Goal: Task Accomplishment & Management: Complete application form

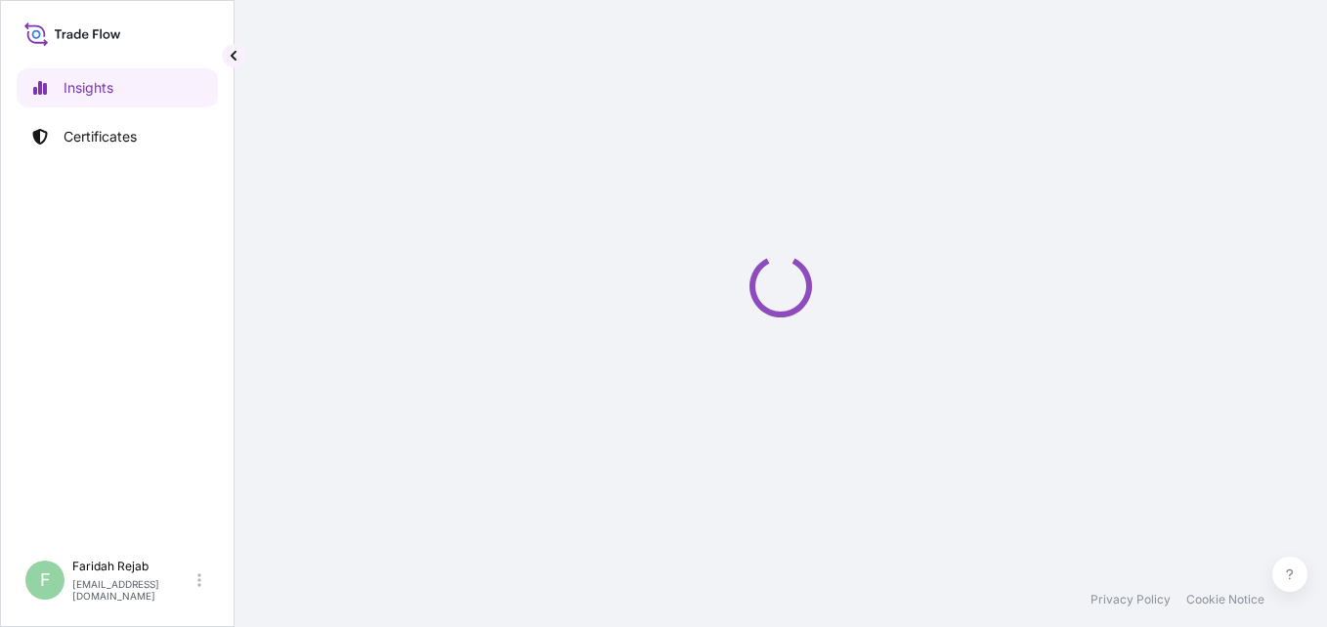
select select "2025"
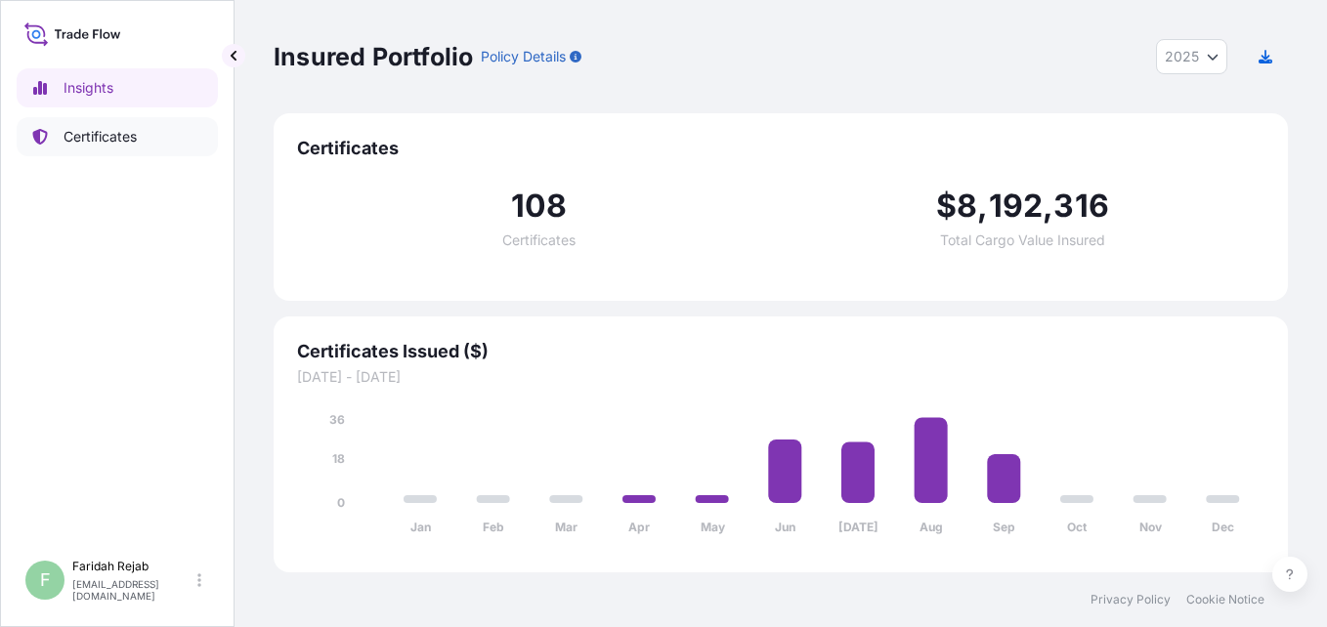
click at [79, 132] on p "Certificates" at bounding box center [99, 137] width 73 height 20
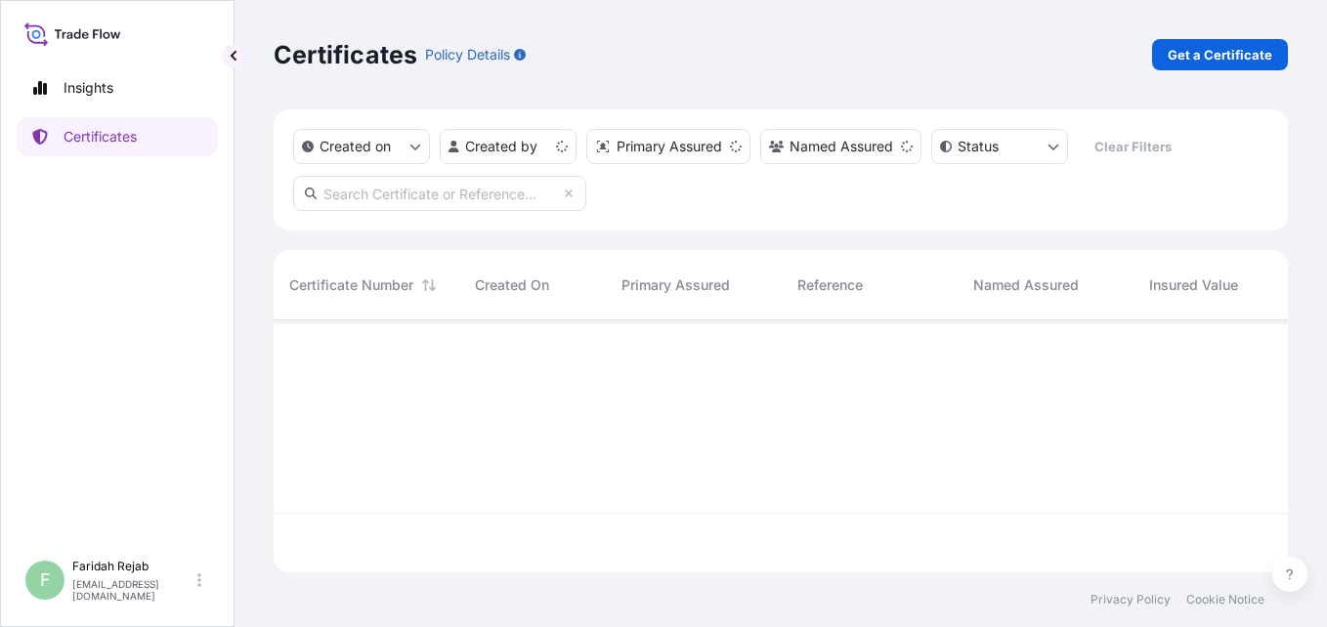
scroll to position [248, 999]
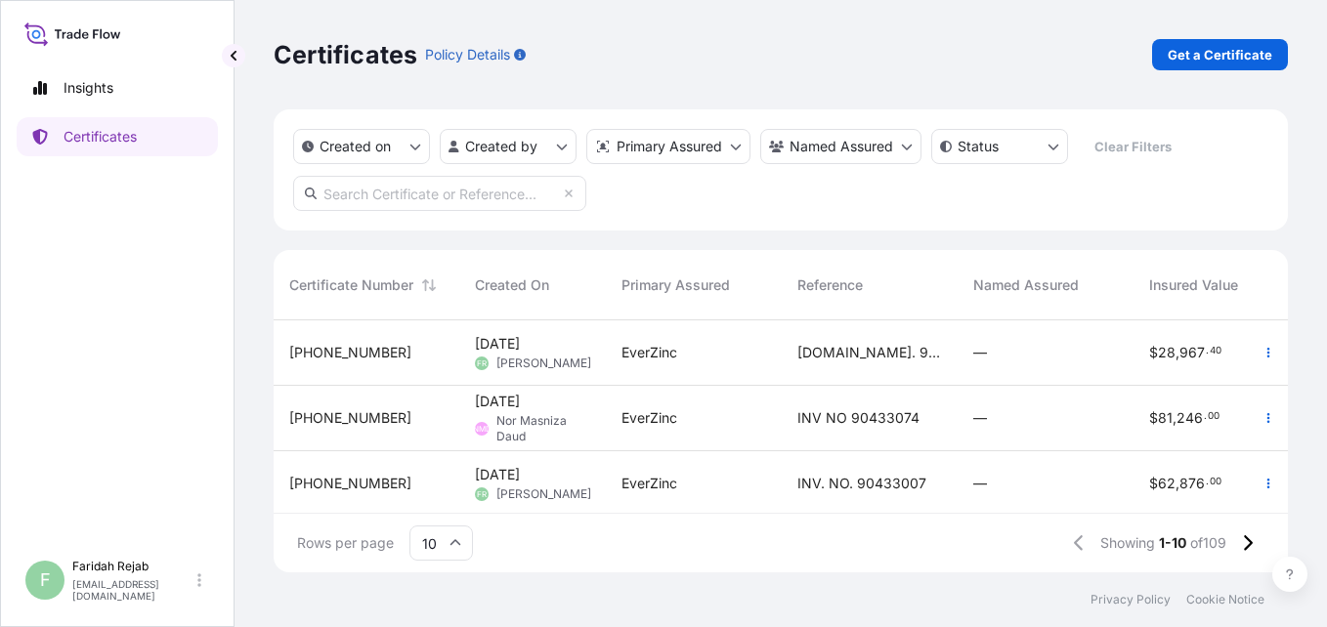
click at [329, 574] on footer "Privacy Policy Cookie Notice" at bounding box center [780, 599] width 1092 height 55
click at [328, 439] on div "[PHONE_NUMBER]" at bounding box center [367, 418] width 186 height 65
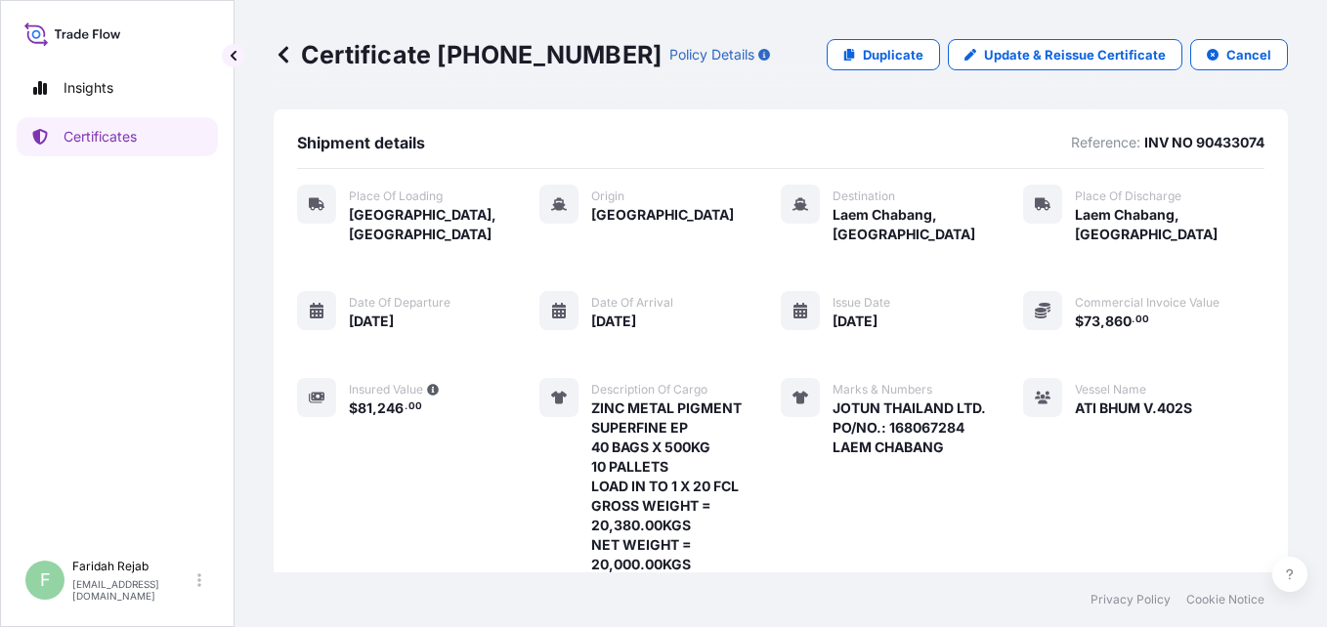
click at [348, 466] on div "Insured Value $ 81 , 246 . 00" at bounding box center [368, 476] width 142 height 196
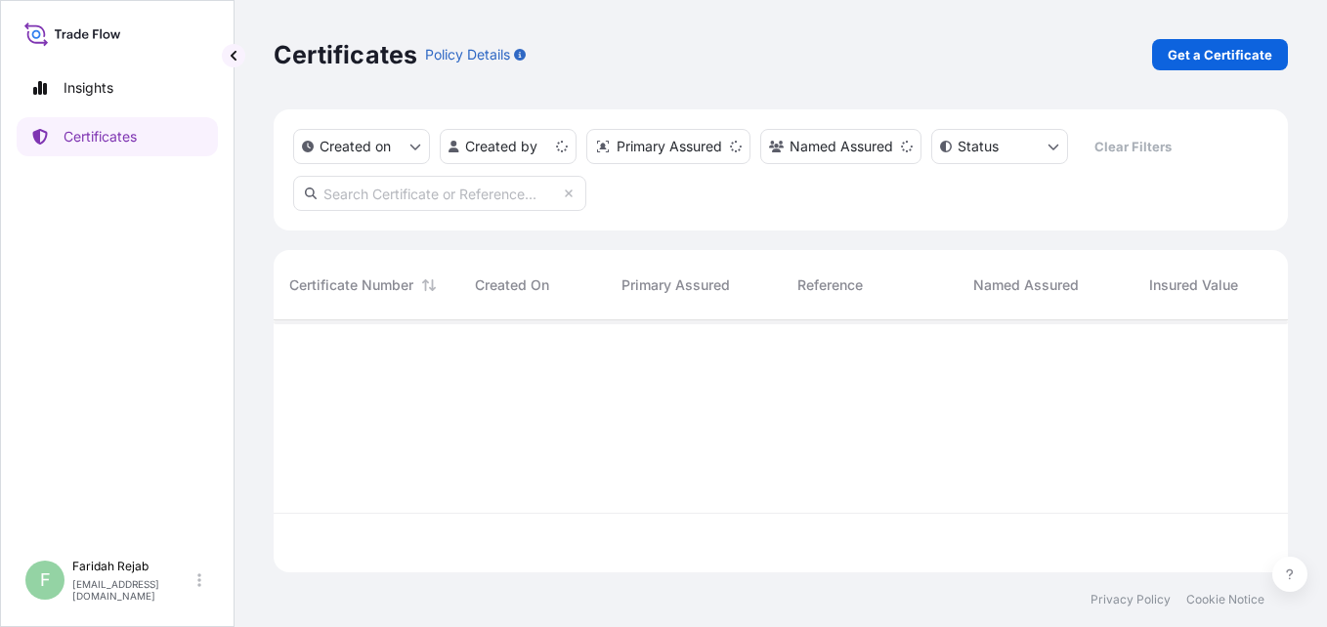
scroll to position [248, 999]
click at [1229, 58] on p "Get a Certificate" at bounding box center [1219, 55] width 105 height 20
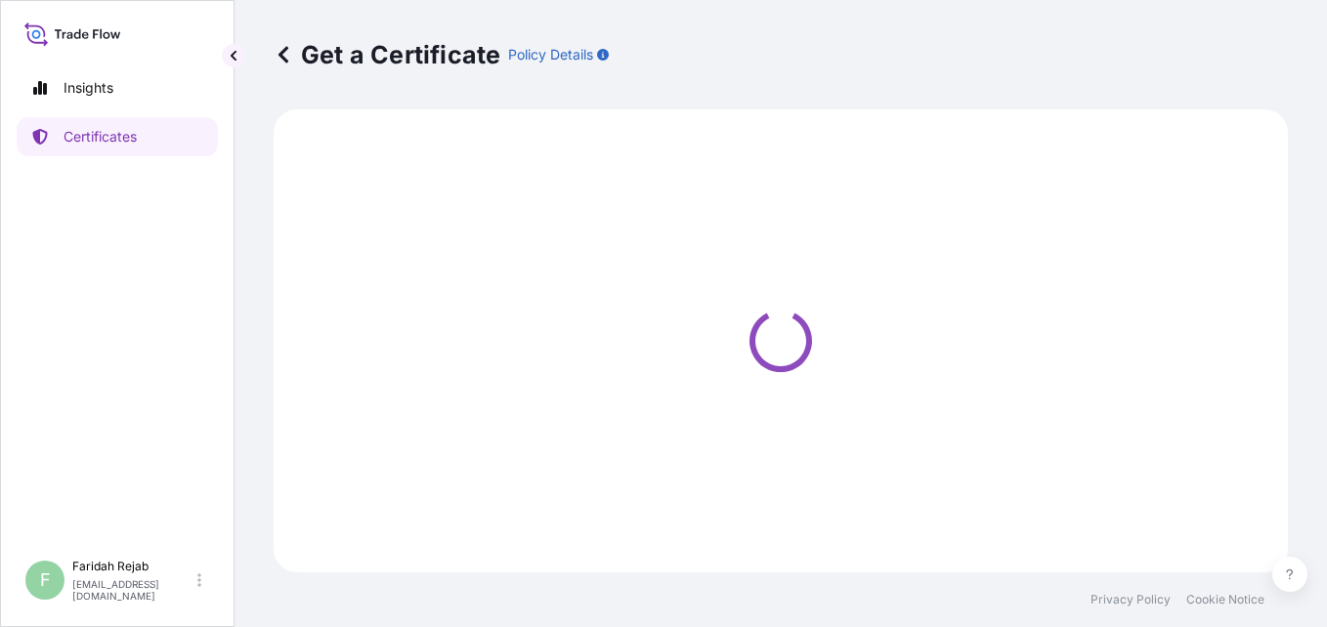
select select "Barge"
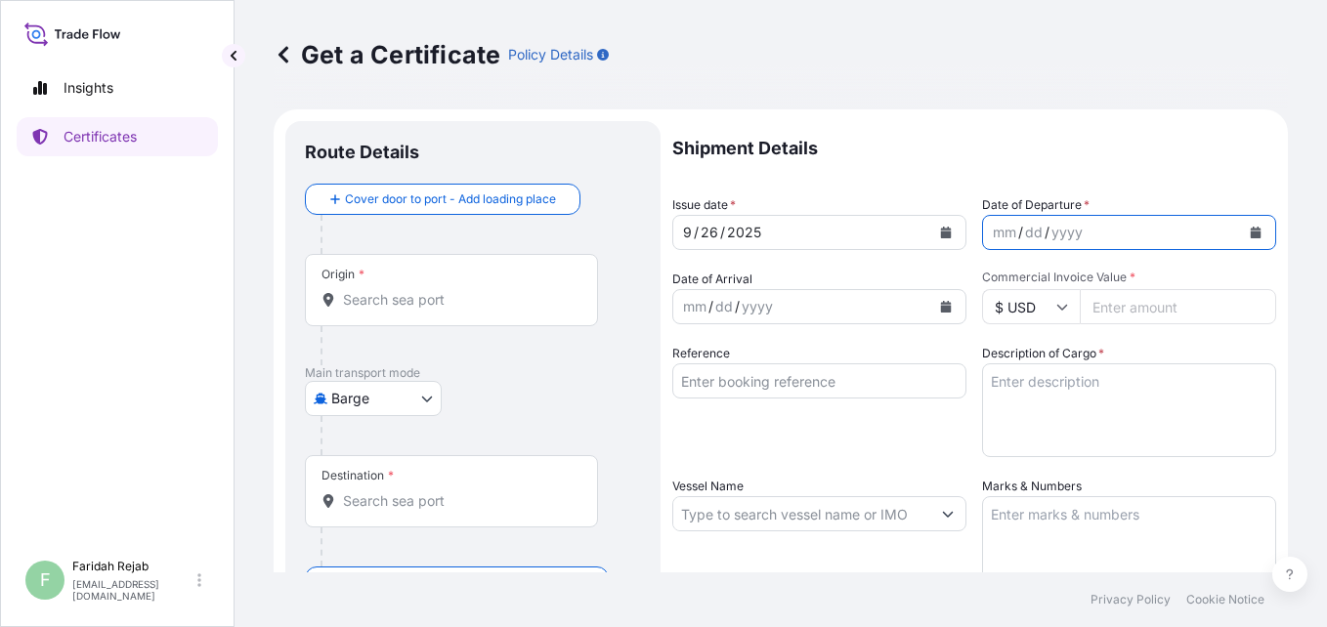
click at [1246, 239] on button "Calendar" at bounding box center [1255, 232] width 31 height 31
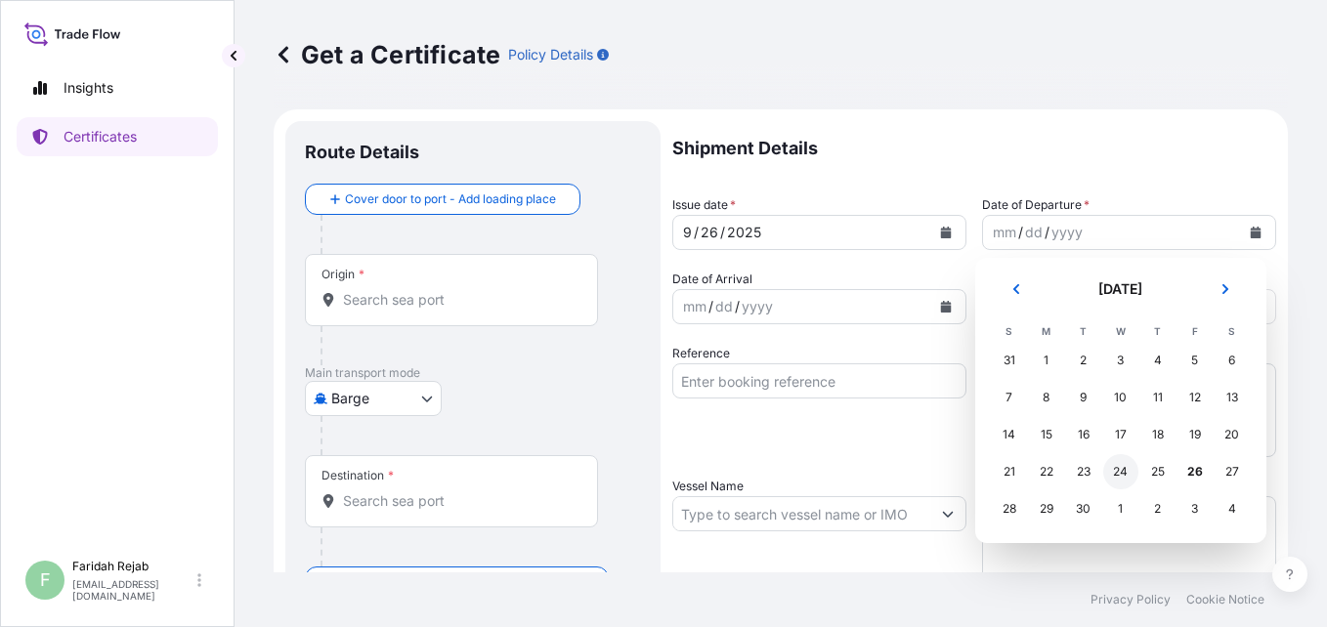
click at [1119, 475] on div "24" at bounding box center [1120, 471] width 35 height 35
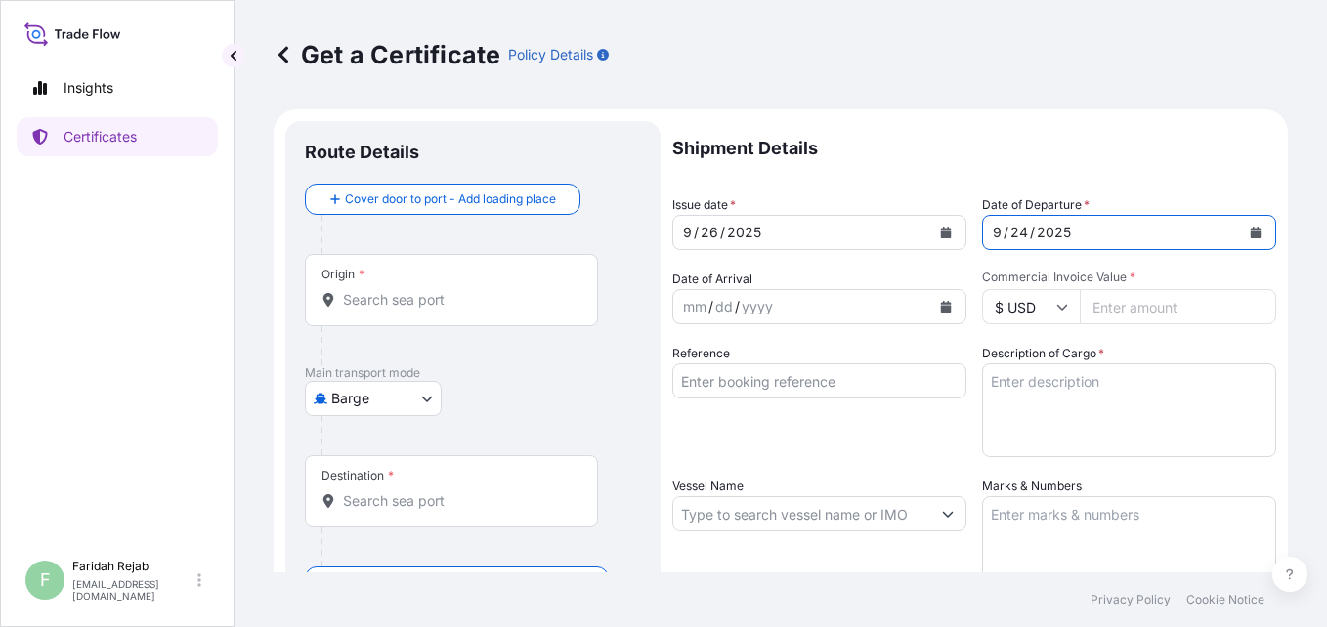
click at [947, 305] on button "Calendar" at bounding box center [945, 306] width 31 height 31
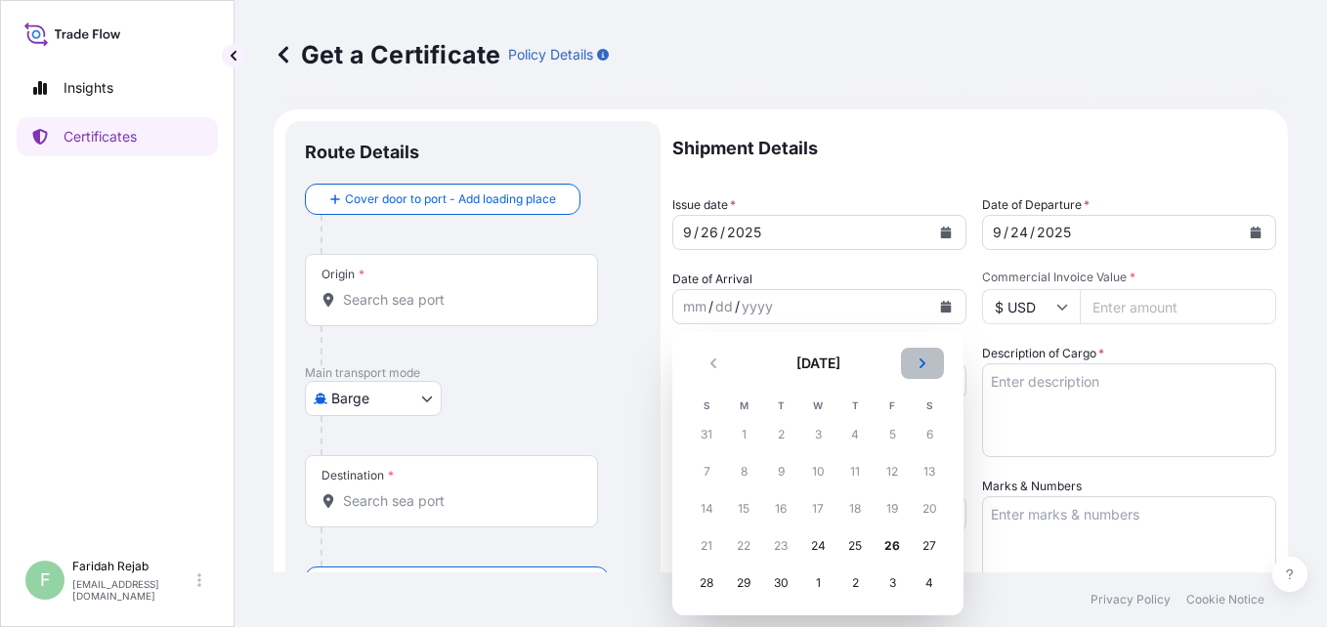
click at [921, 361] on icon "Next" at bounding box center [922, 364] width 6 height 10
click at [924, 435] on div "4" at bounding box center [928, 434] width 35 height 35
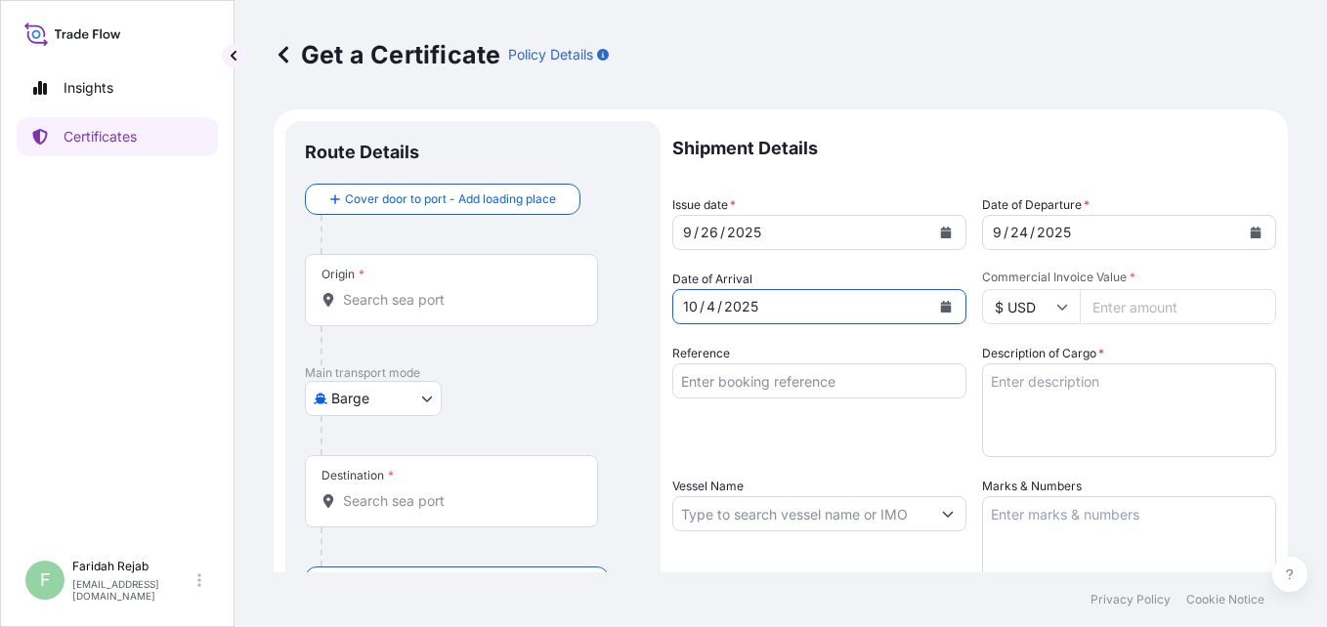
click at [1113, 309] on input "Commercial Invoice Value *" at bounding box center [1177, 306] width 196 height 35
type input "80830.00"
click at [887, 390] on input "Reference" at bounding box center [819, 380] width 294 height 35
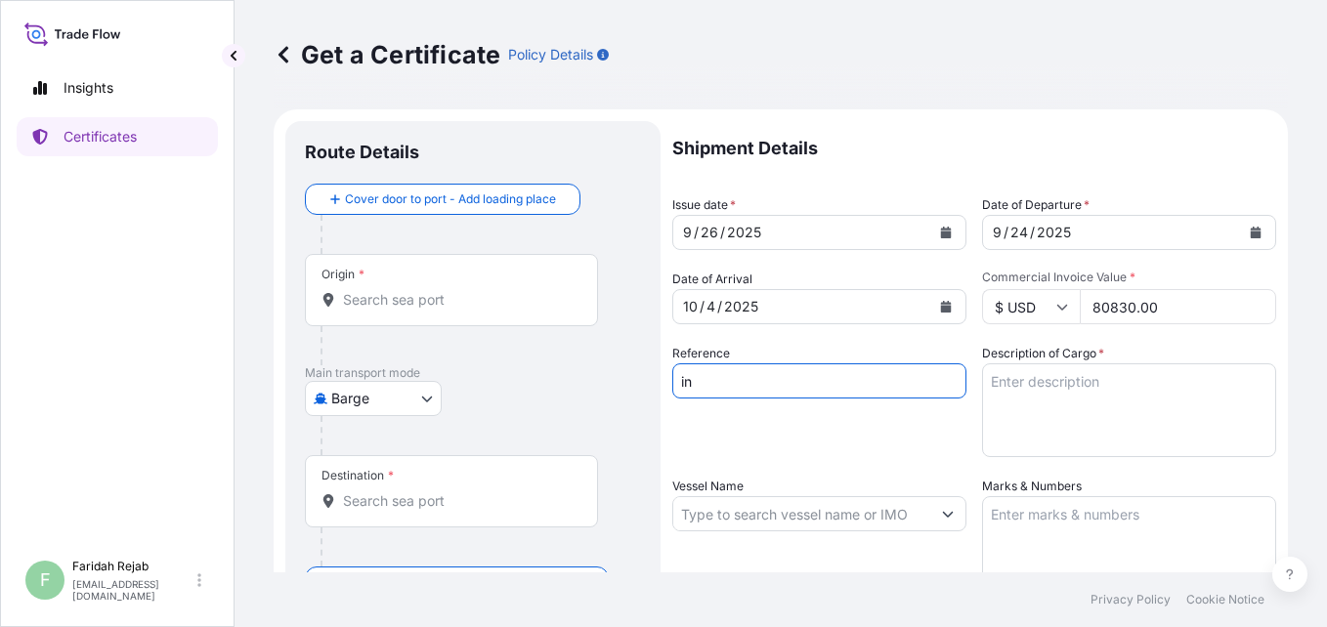
type input "i"
type input "INV.NO.90433214"
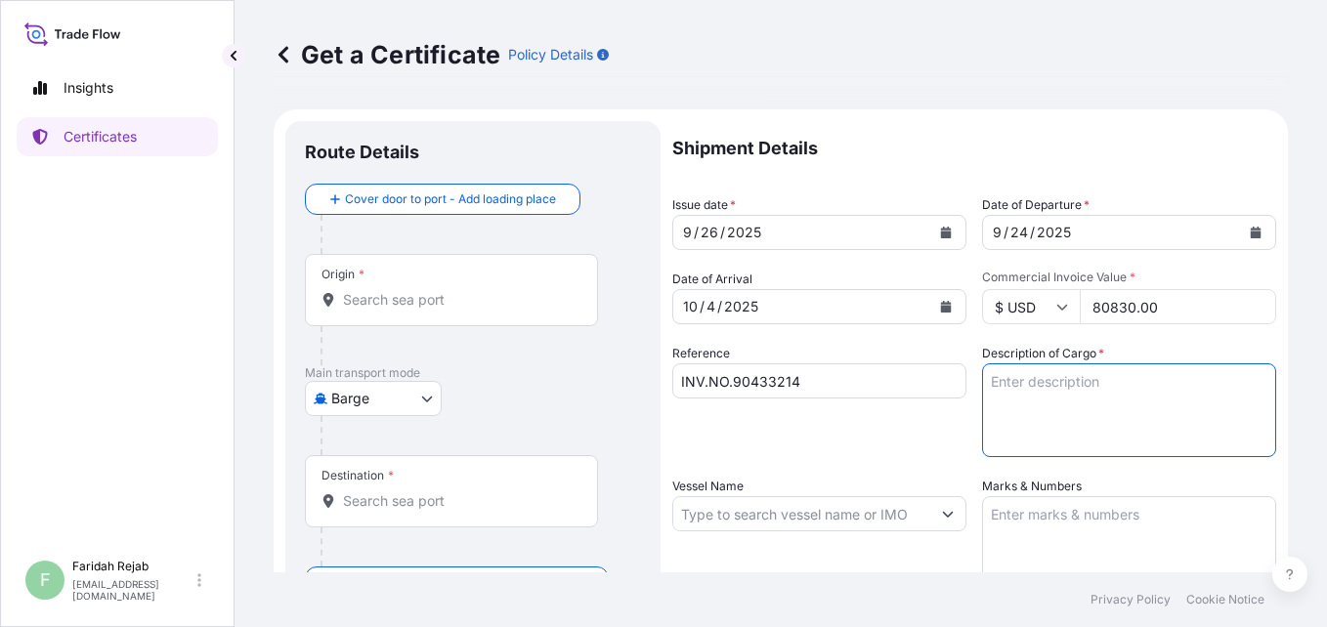
drag, startPoint x: 1114, startPoint y: 386, endPoint x: 1094, endPoint y: 410, distance: 31.3
click at [1114, 386] on textarea "Description of Cargo *" at bounding box center [1129, 410] width 294 height 94
click at [1222, 402] on textarea "ZINC METAL PIGMENT SUPERFINE EP 400 PAILS (20L) X 2 PACKS X 25KG" at bounding box center [1129, 410] width 294 height 94
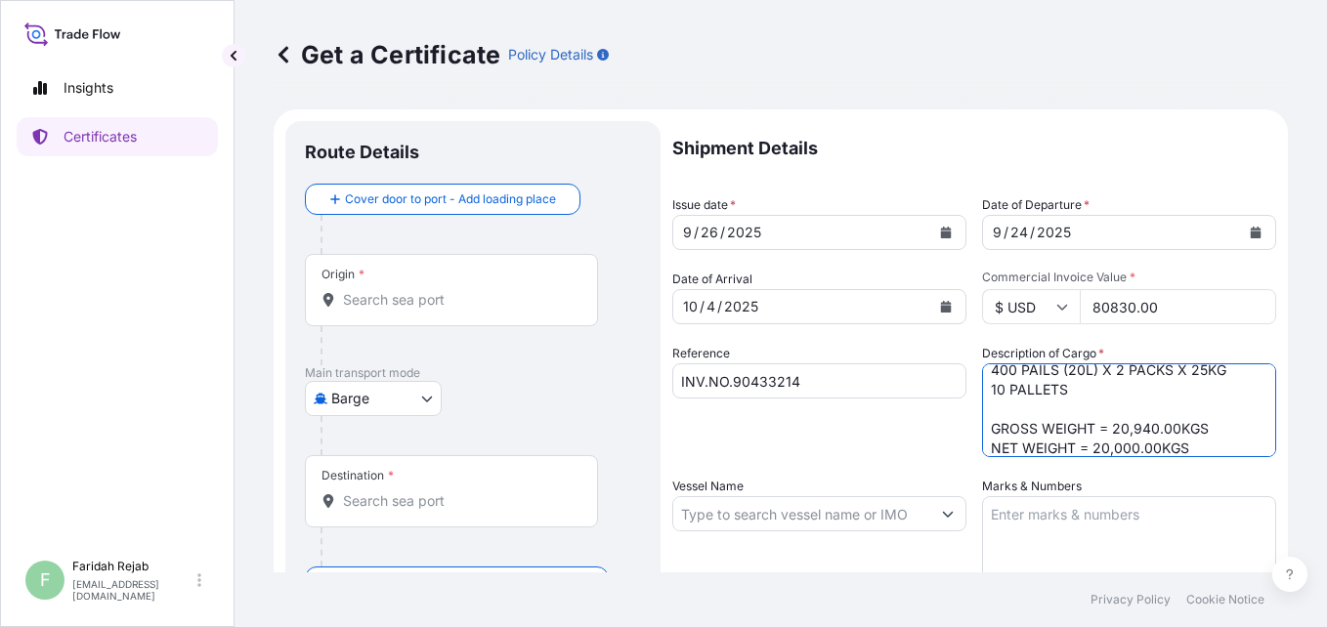
scroll to position [39, 0]
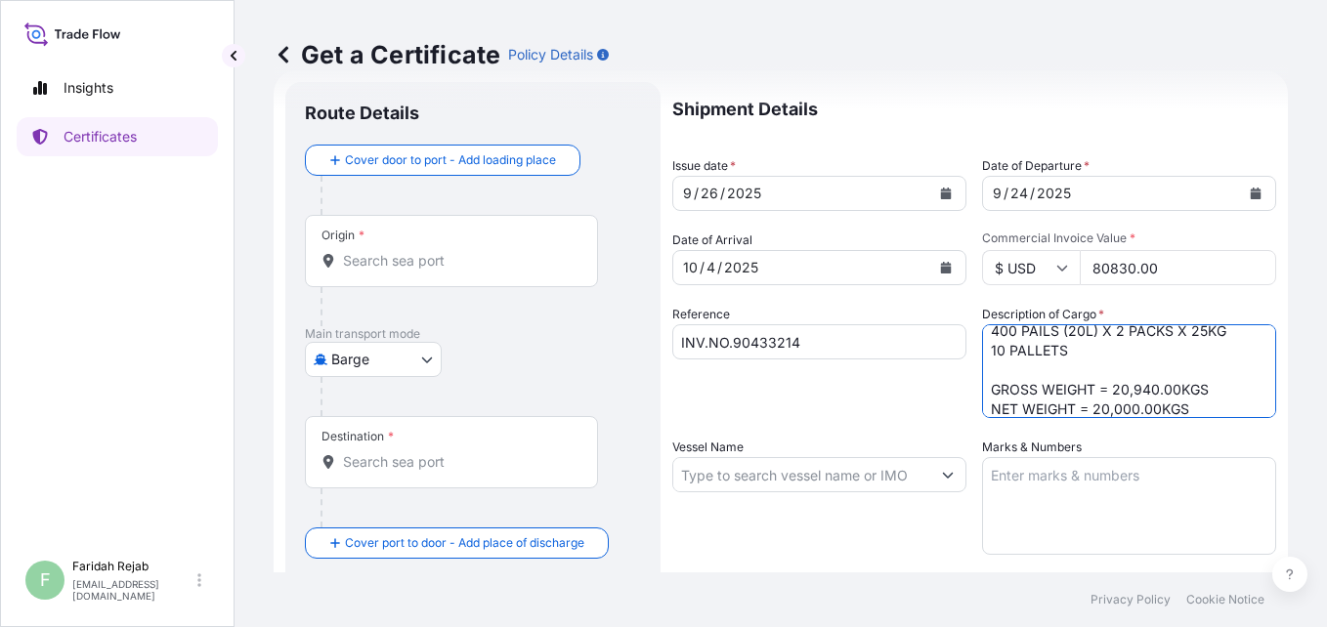
type textarea "ZINC METAL PIGMENT SUPERFINE EP 400 PAILS (20L) X 2 PACKS X 25KG 10 PALLETS GRO…"
click at [1145, 489] on textarea "Marks & Numbers" at bounding box center [1129, 506] width 294 height 98
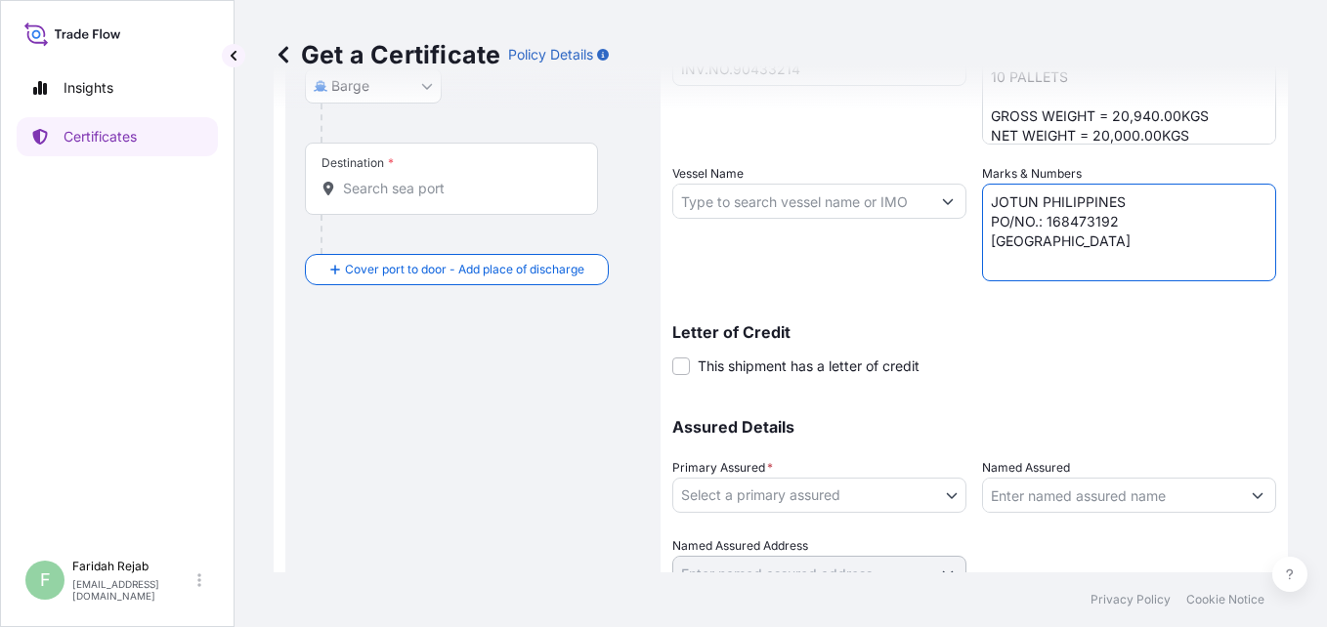
scroll to position [352, 0]
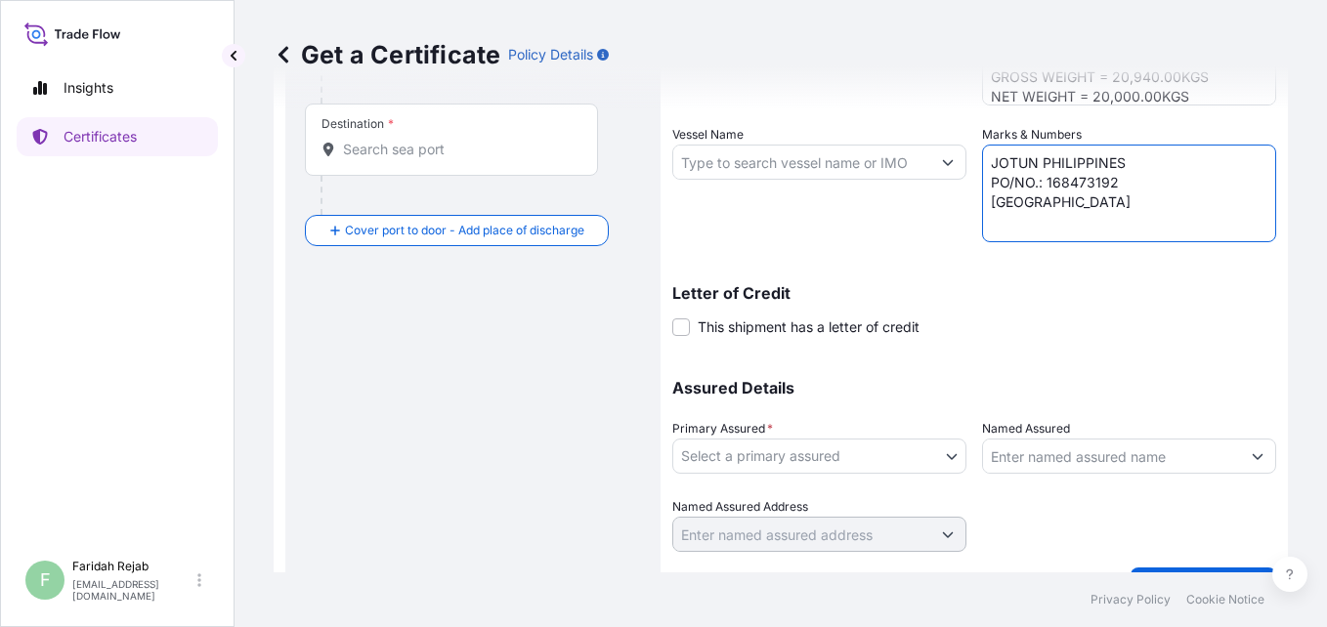
type textarea "JOTUN PHILIPPINES PO/NO.: 168473192 [GEOGRAPHIC_DATA]"
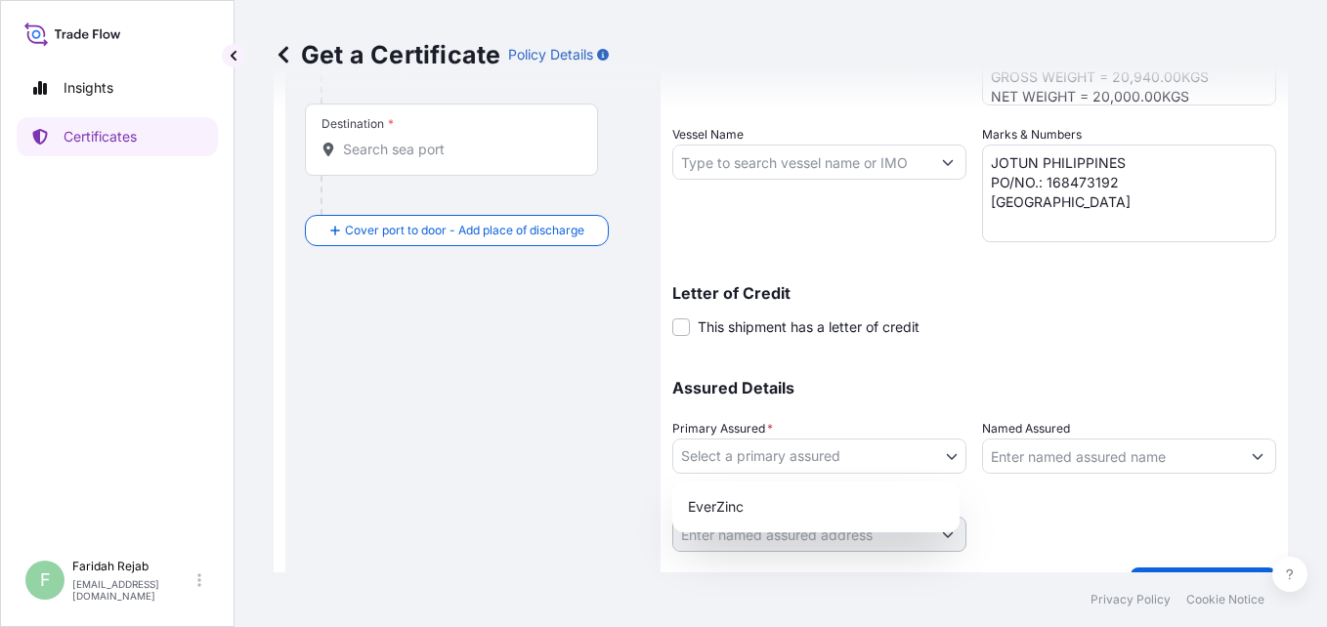
click at [862, 466] on body "Insights Certificates F [PERSON_NAME] [EMAIL_ADDRESS][DOMAIN_NAME] Get a Certif…" at bounding box center [663, 313] width 1327 height 627
click at [748, 515] on div "EverZinc" at bounding box center [816, 506] width 272 height 35
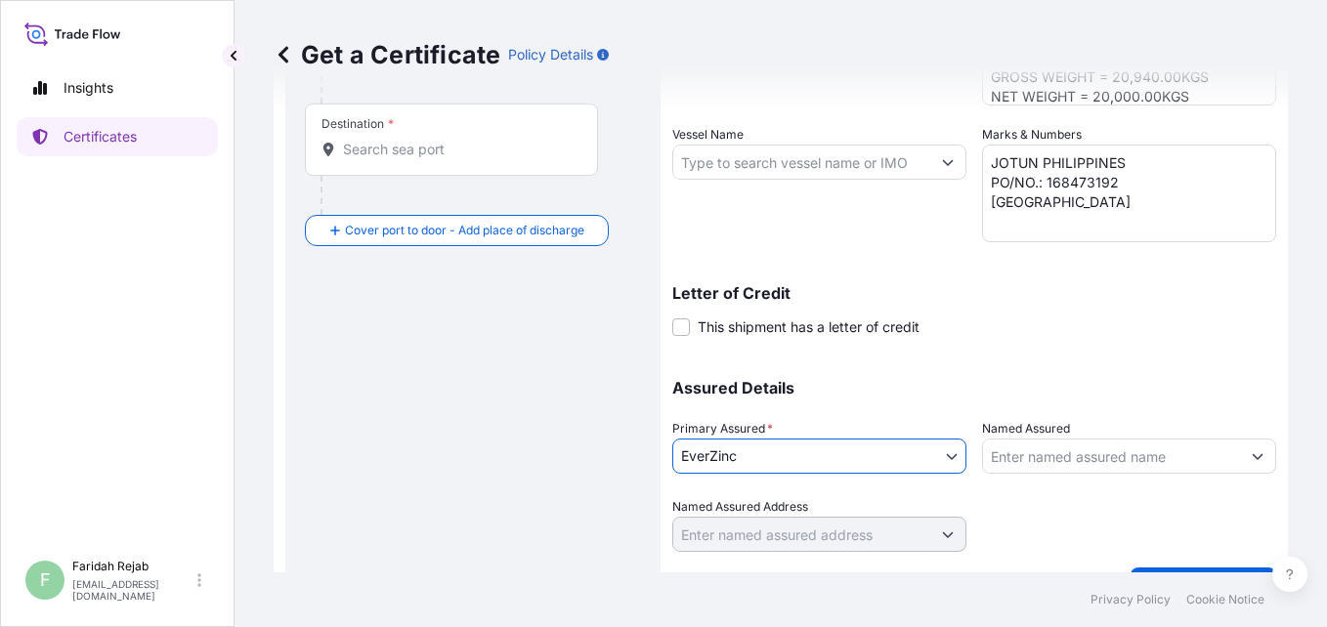
scroll to position [398, 0]
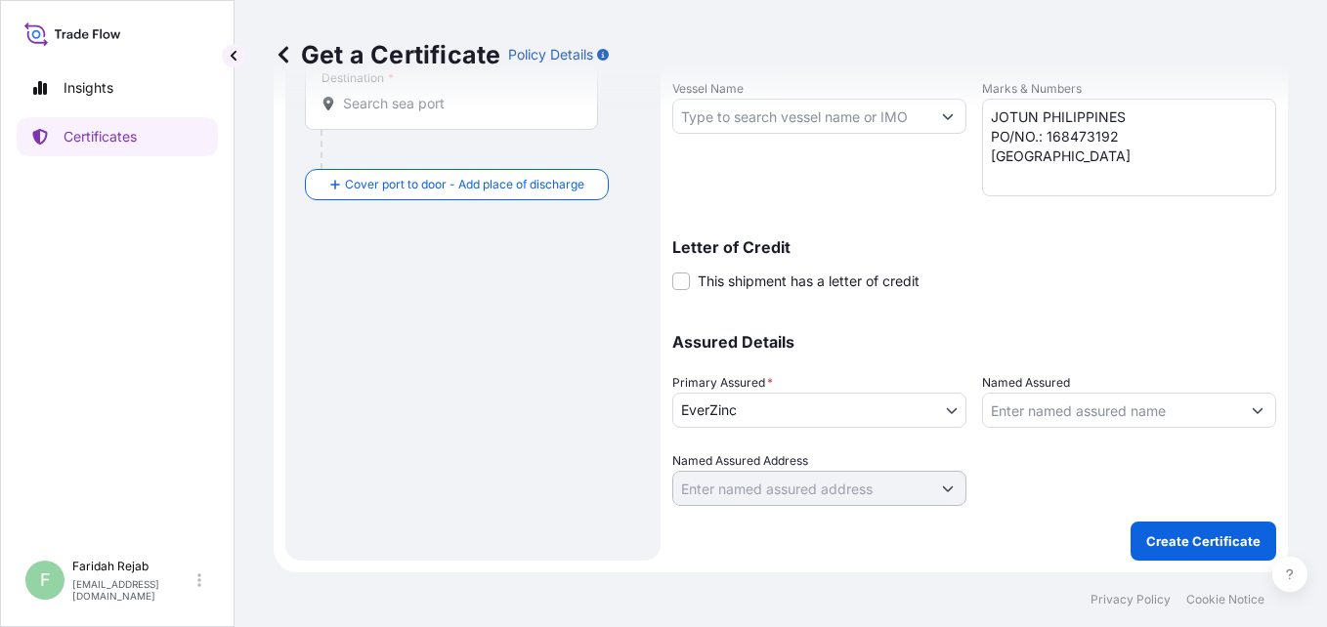
click at [1310, 106] on div "Get a Certificate Policy Details Route Details Cover door to port - Add loading…" at bounding box center [780, 286] width 1092 height 572
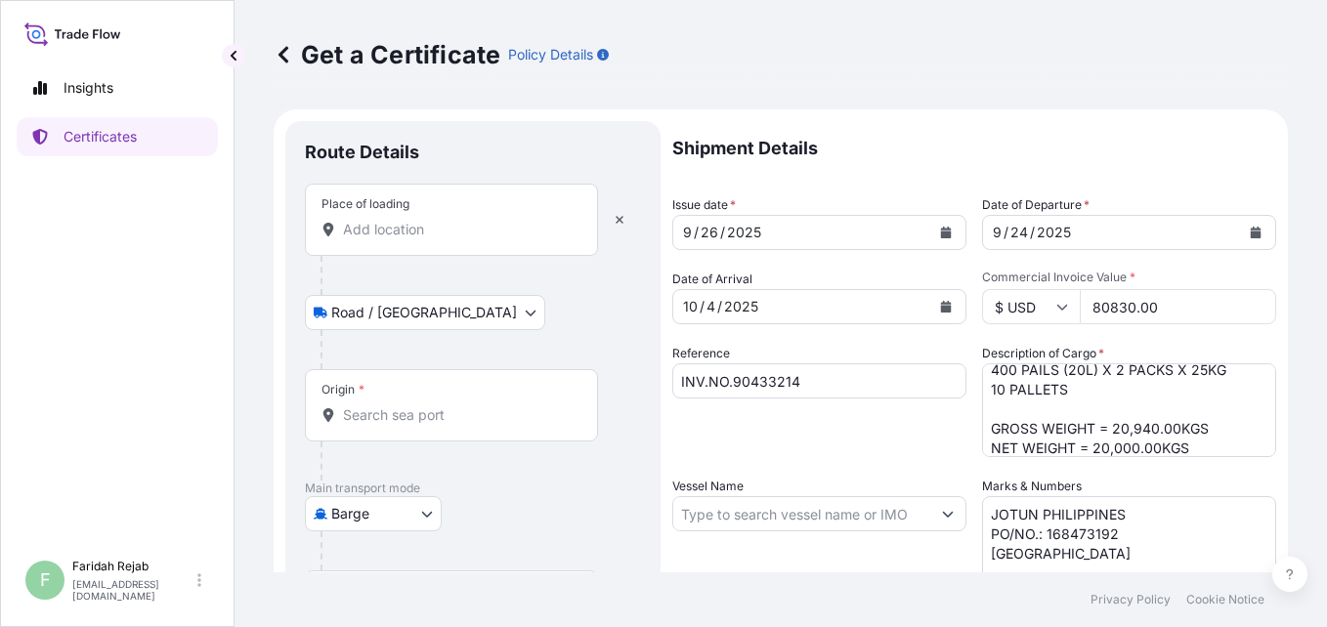
click at [428, 239] on div "Place of loading" at bounding box center [451, 220] width 293 height 72
click at [428, 239] on input "Place of loading" at bounding box center [458, 230] width 231 height 20
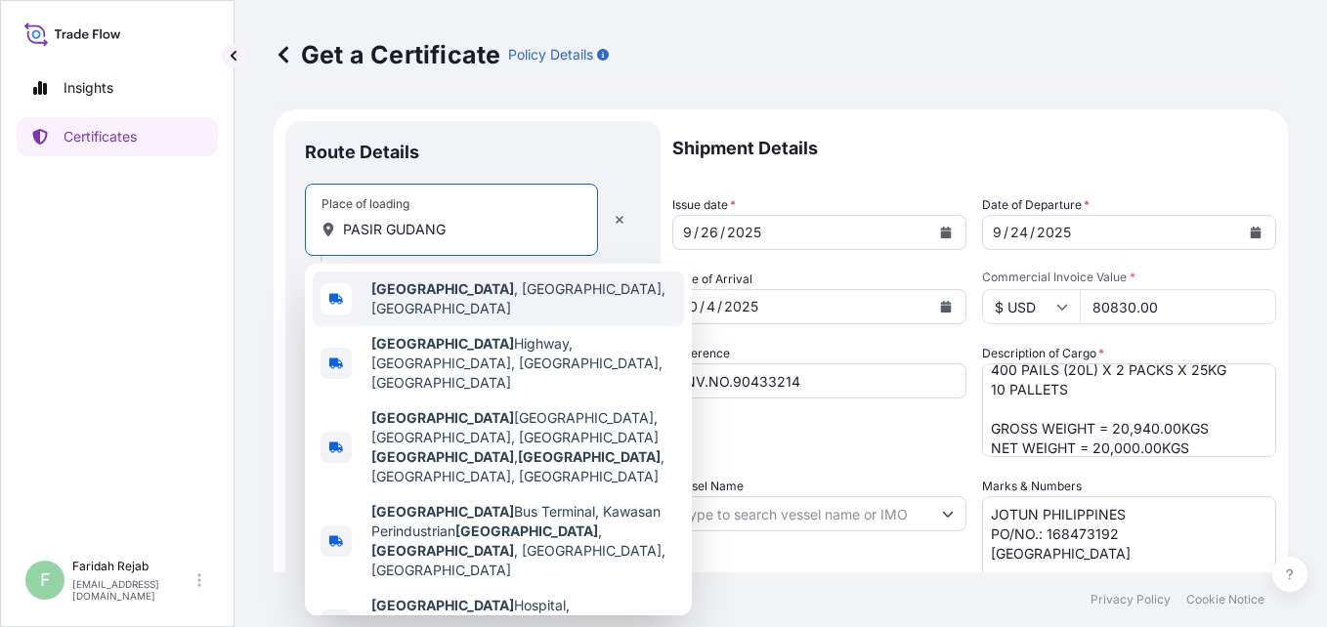
click at [467, 310] on div "[GEOGRAPHIC_DATA] , [GEOGRAPHIC_DATA], [GEOGRAPHIC_DATA]" at bounding box center [498, 299] width 371 height 55
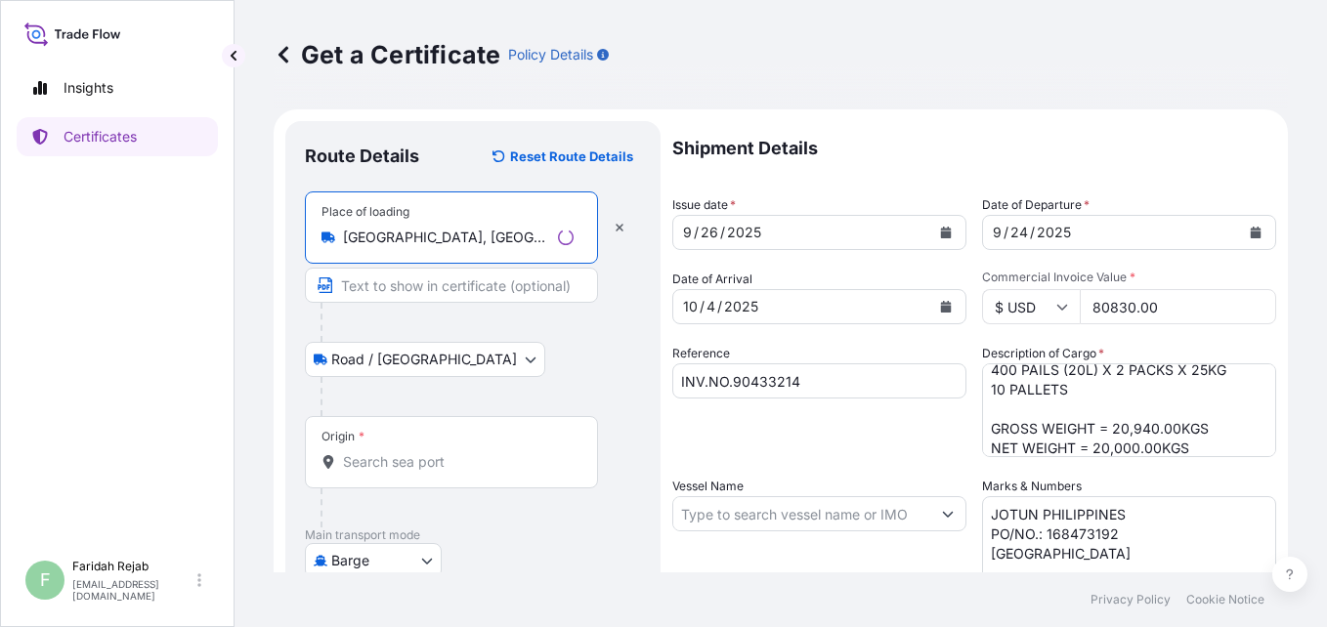
type input "[GEOGRAPHIC_DATA], [GEOGRAPHIC_DATA], [GEOGRAPHIC_DATA]"
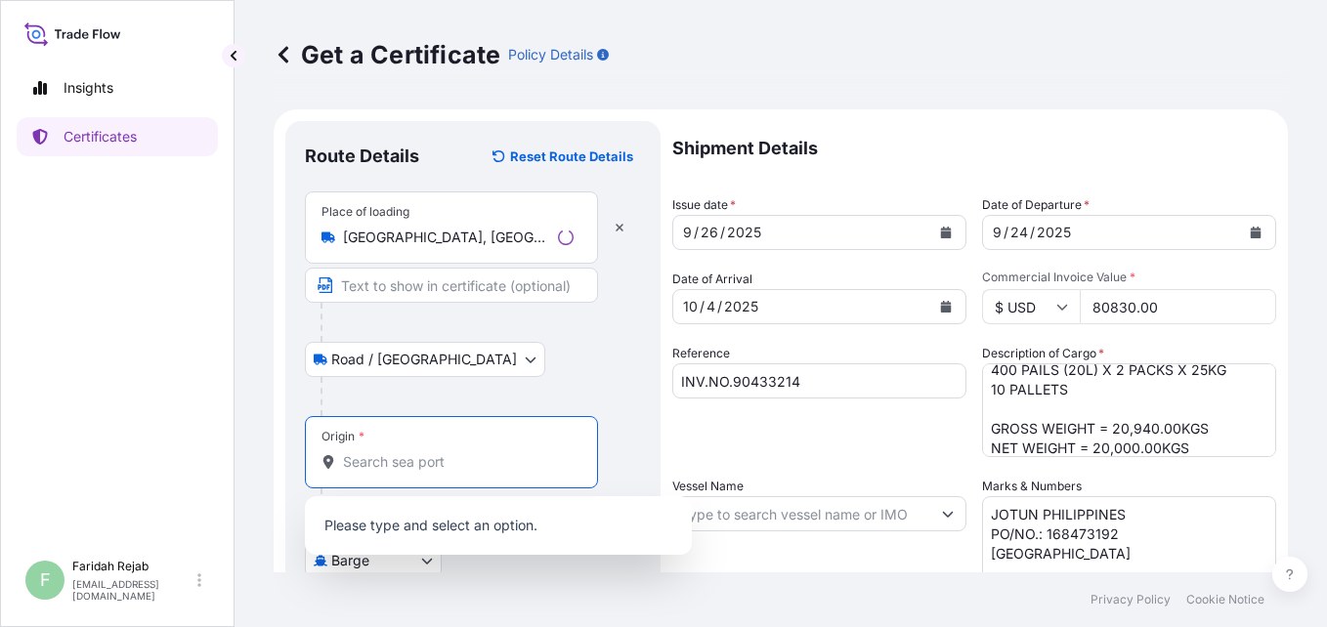
click at [415, 455] on input "Origin *" at bounding box center [458, 462] width 231 height 20
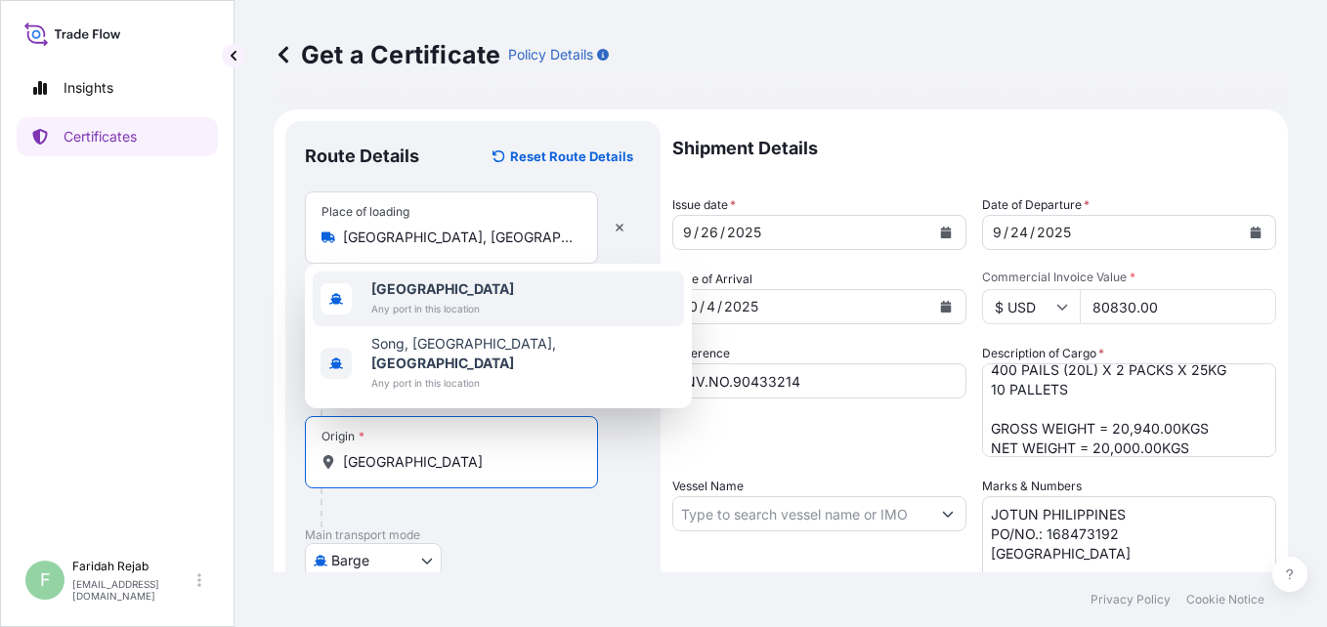
click at [405, 297] on b "[GEOGRAPHIC_DATA]" at bounding box center [442, 288] width 143 height 17
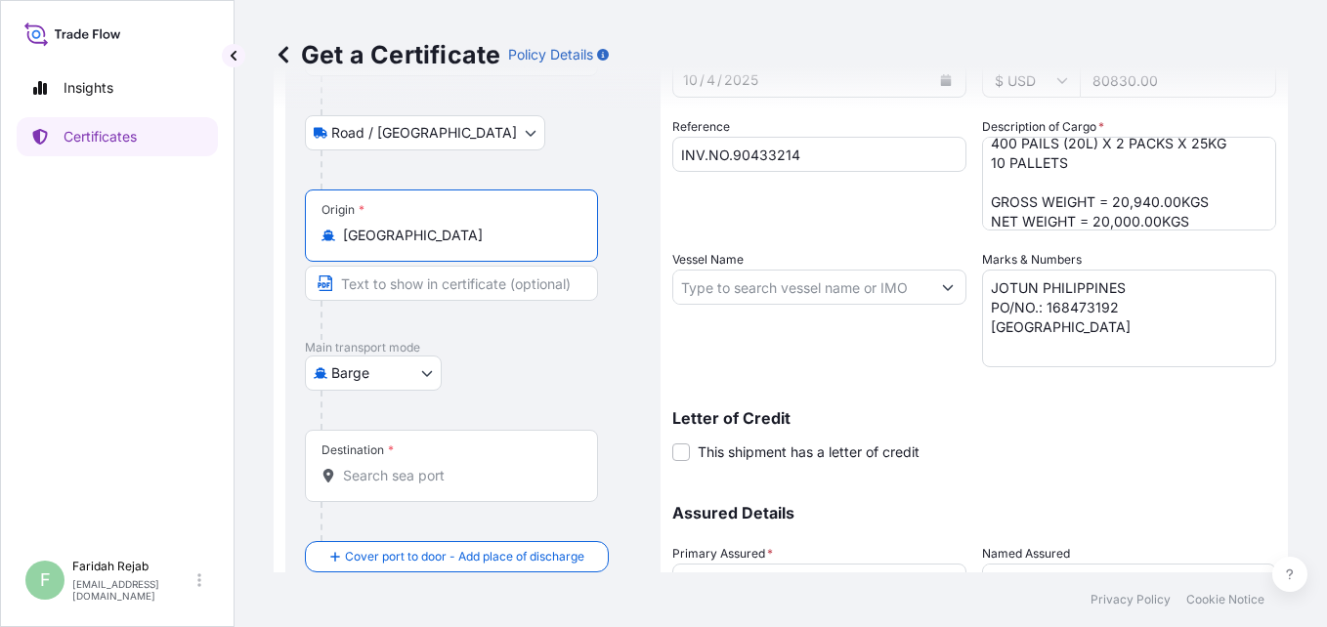
scroll to position [234, 0]
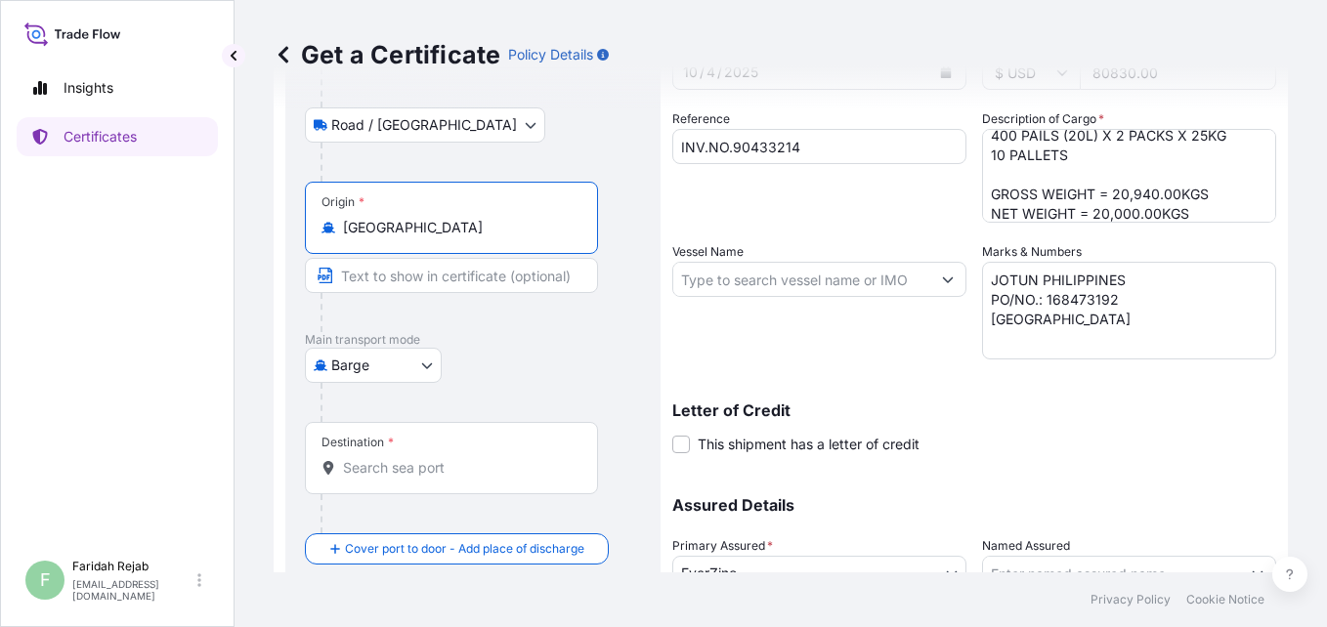
type input "[GEOGRAPHIC_DATA]"
click at [429, 368] on body "2 options available. Insights Certificates F [PERSON_NAME] [EMAIL_ADDRESS][DOMA…" at bounding box center [663, 313] width 1327 height 627
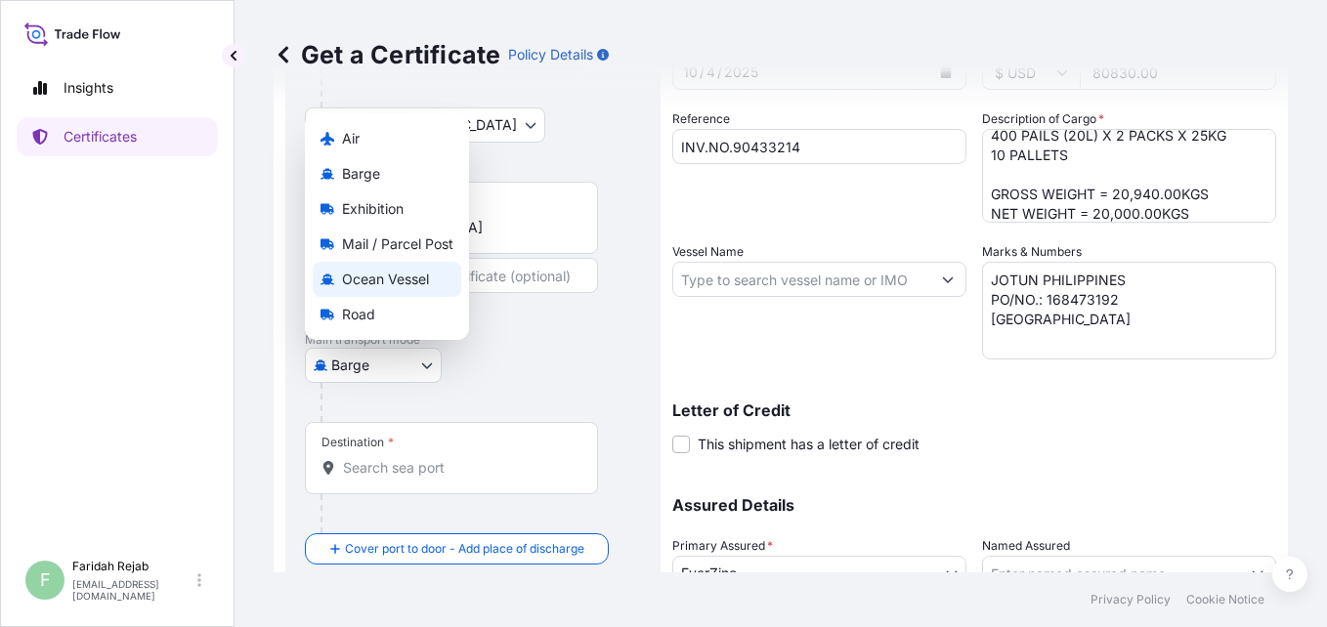
click at [380, 275] on span "Ocean Vessel" at bounding box center [385, 280] width 87 height 20
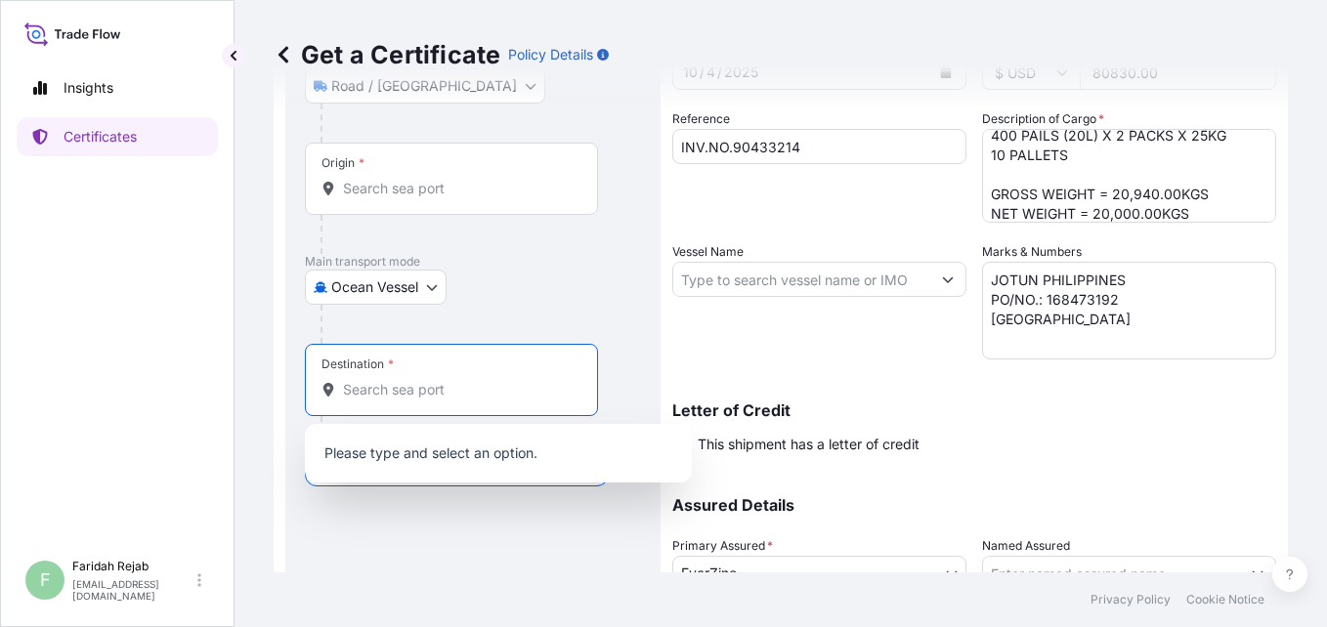
click at [396, 390] on input "Destination *" at bounding box center [458, 390] width 231 height 20
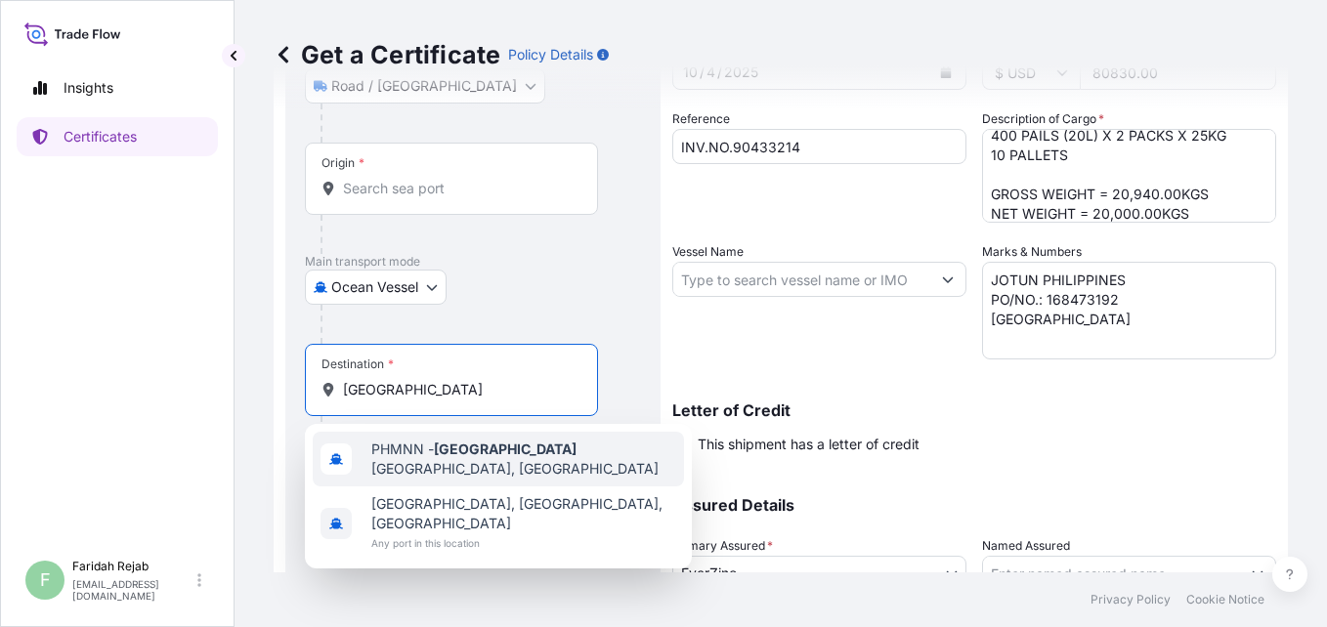
click at [518, 464] on span "PHMNN - [GEOGRAPHIC_DATA], [GEOGRAPHIC_DATA]" at bounding box center [523, 459] width 305 height 39
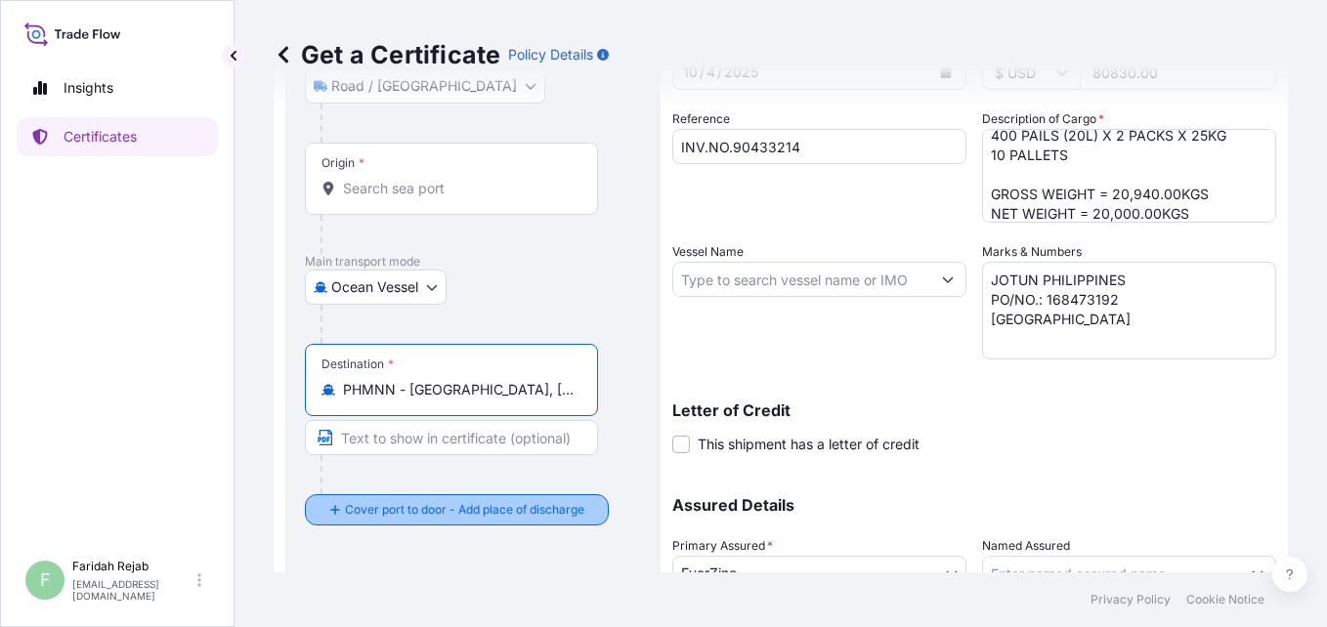
type input "PHMNN - [GEOGRAPHIC_DATA], [GEOGRAPHIC_DATA]"
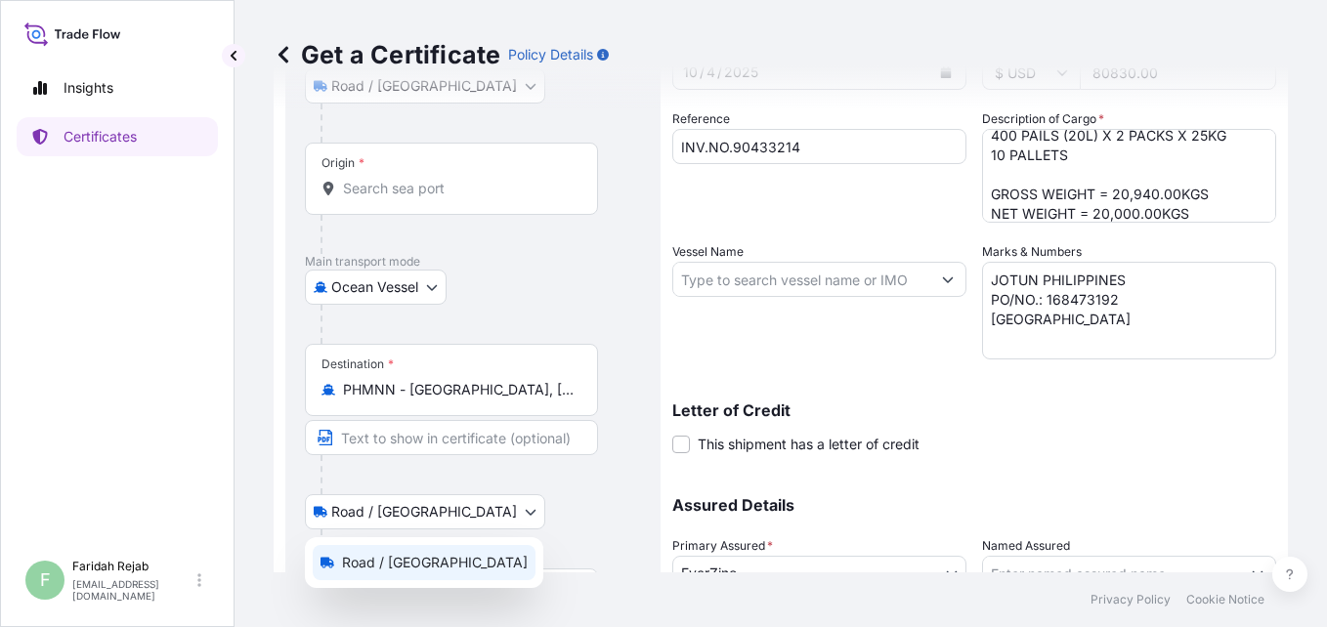
click at [380, 510] on body "2 options available. Insights Certificates F [PERSON_NAME] [EMAIL_ADDRESS][DOMA…" at bounding box center [663, 313] width 1327 height 627
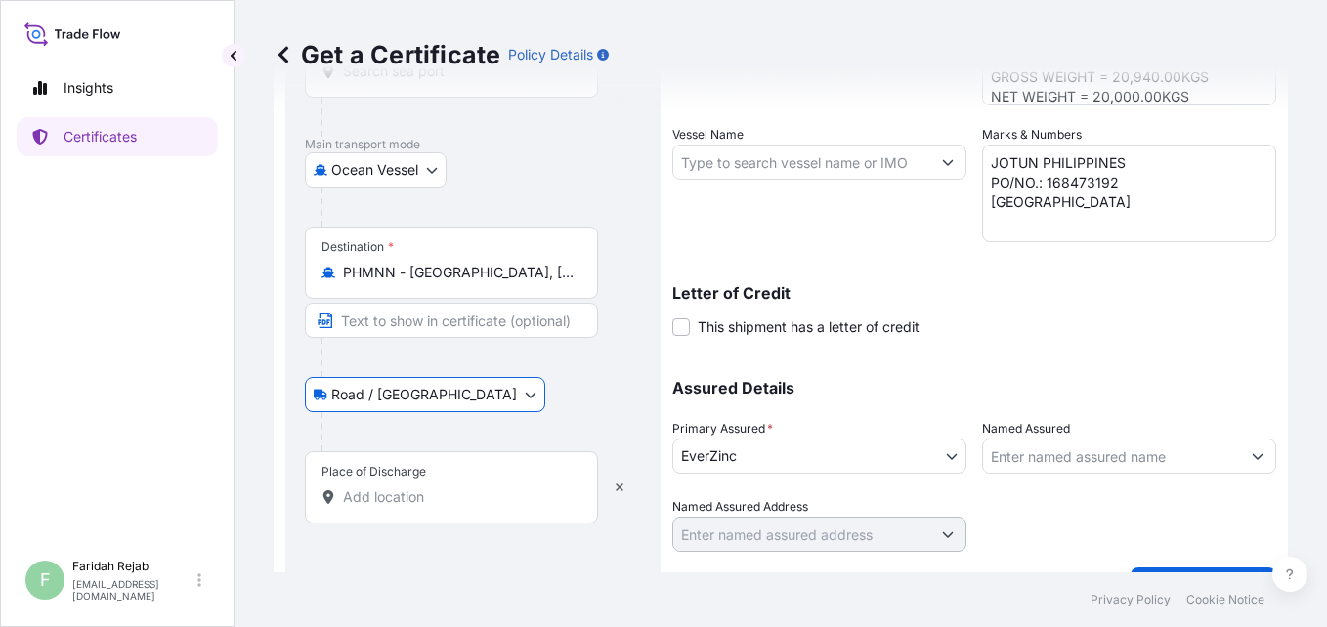
scroll to position [391, 0]
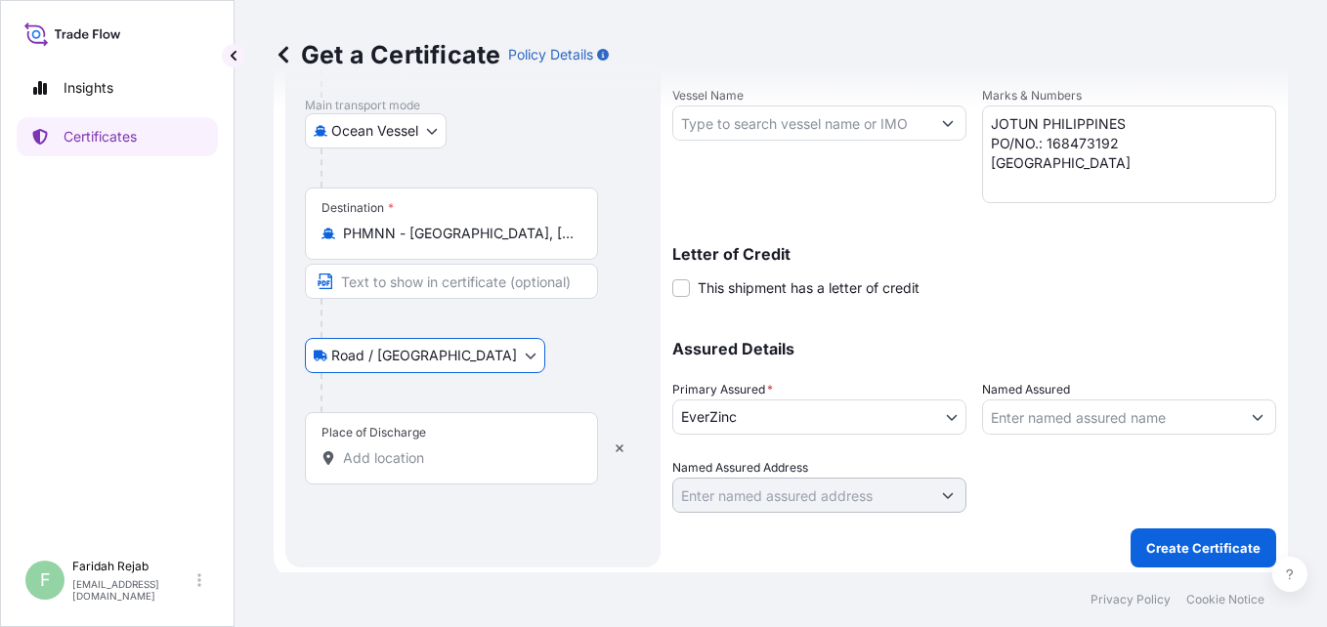
click at [383, 444] on div "Place of Discharge" at bounding box center [451, 448] width 293 height 72
click at [383, 448] on input "Place of Discharge" at bounding box center [458, 458] width 231 height 20
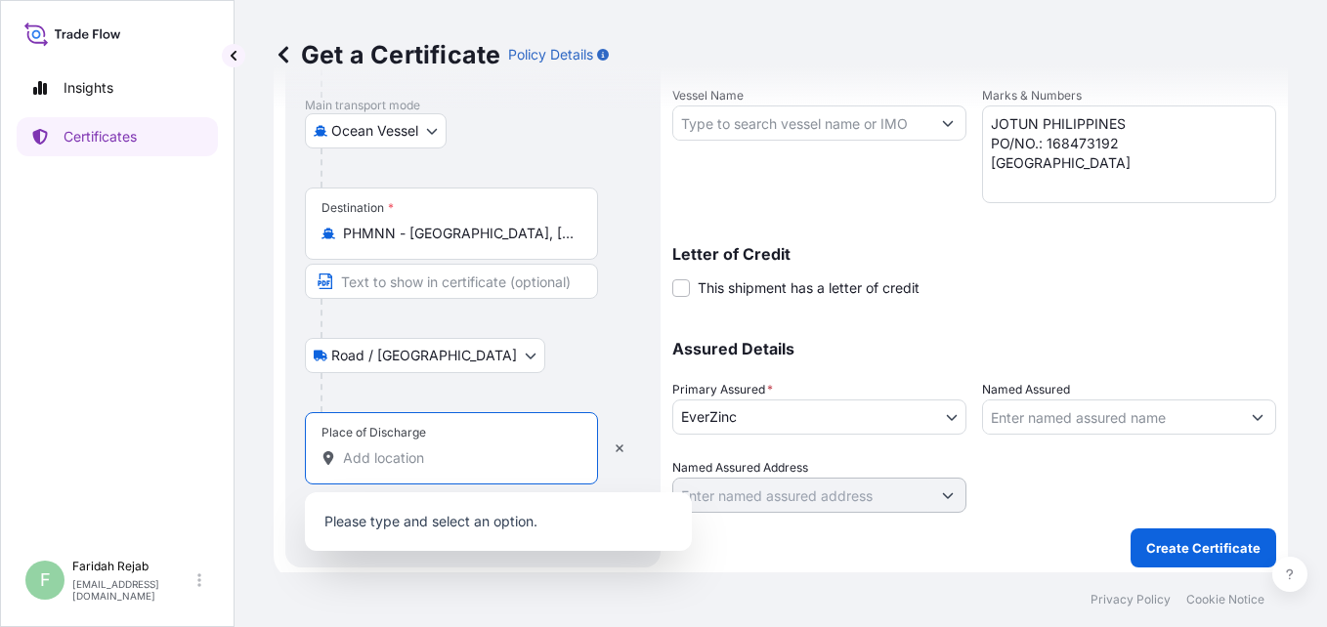
click at [425, 345] on body "0 options available. Insights Certificates F [PERSON_NAME] [EMAIL_ADDRESS][DOMA…" at bounding box center [663, 313] width 1327 height 627
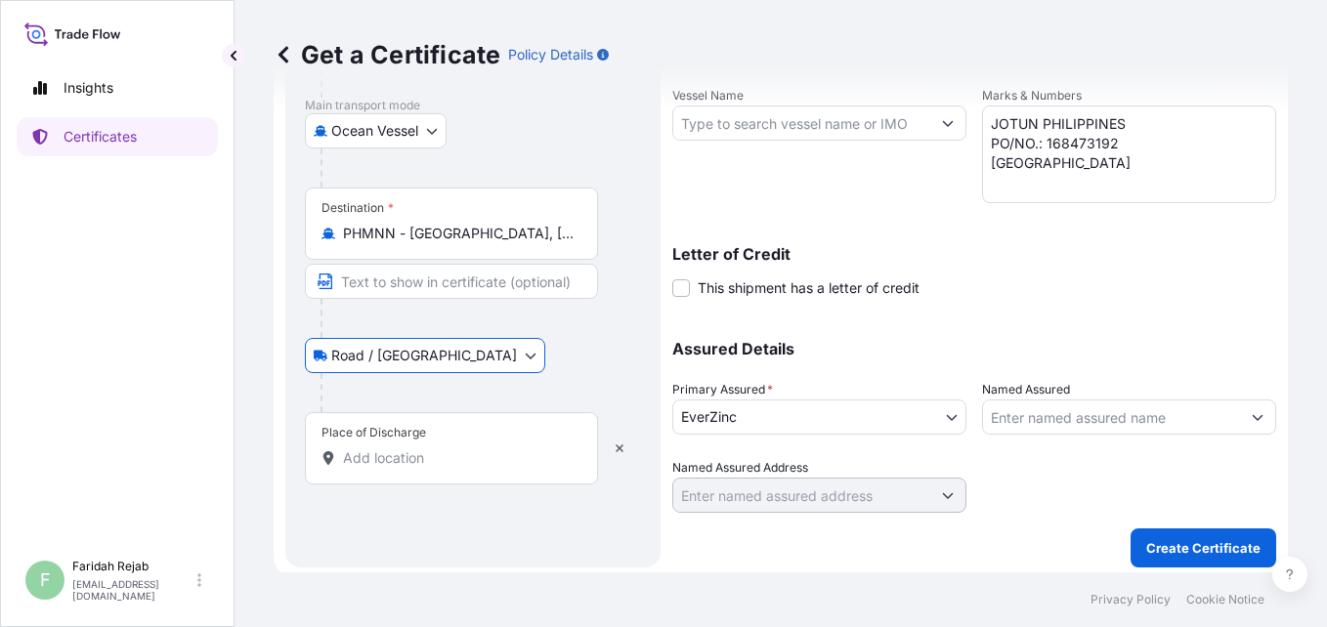
click at [407, 470] on div "Place of Discharge" at bounding box center [451, 448] width 293 height 72
click at [407, 468] on input "Place of Discharge" at bounding box center [458, 458] width 231 height 20
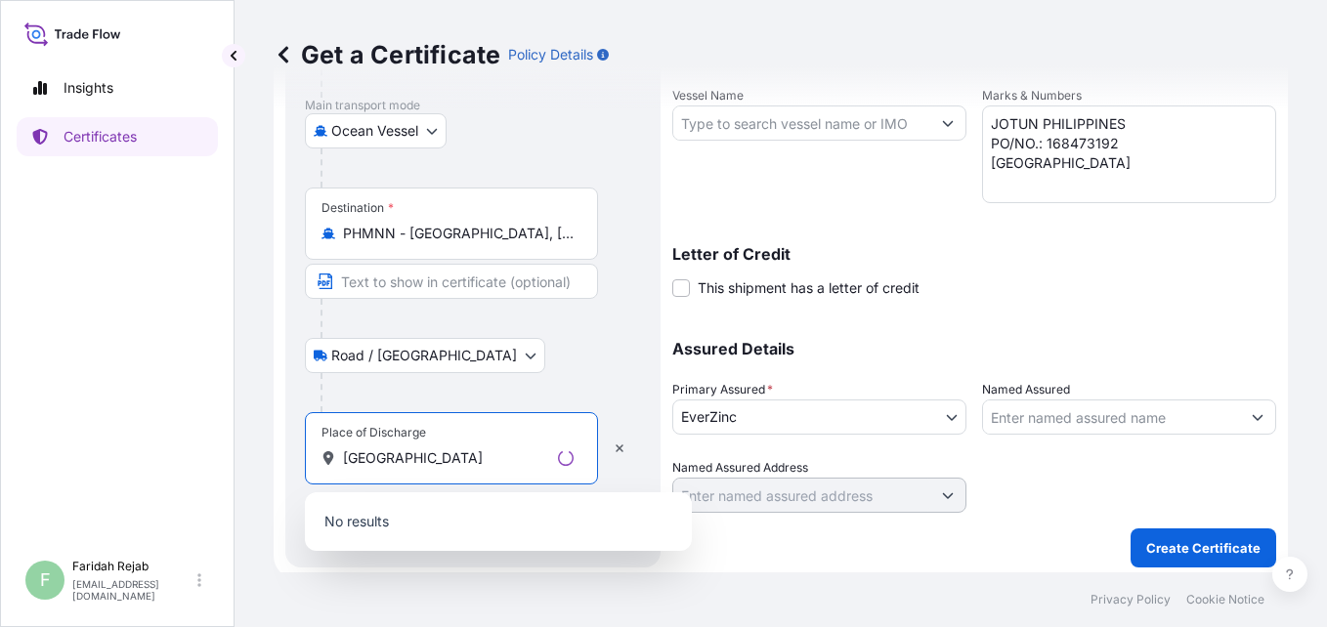
type input "[GEOGRAPHIC_DATA]"
click at [424, 248] on div "Destination * PHMNN - [GEOGRAPHIC_DATA] [GEOGRAPHIC_DATA], [GEOGRAPHIC_DATA]" at bounding box center [451, 224] width 293 height 72
click at [424, 243] on input "PHMNN - [GEOGRAPHIC_DATA], [GEOGRAPHIC_DATA]" at bounding box center [458, 234] width 231 height 20
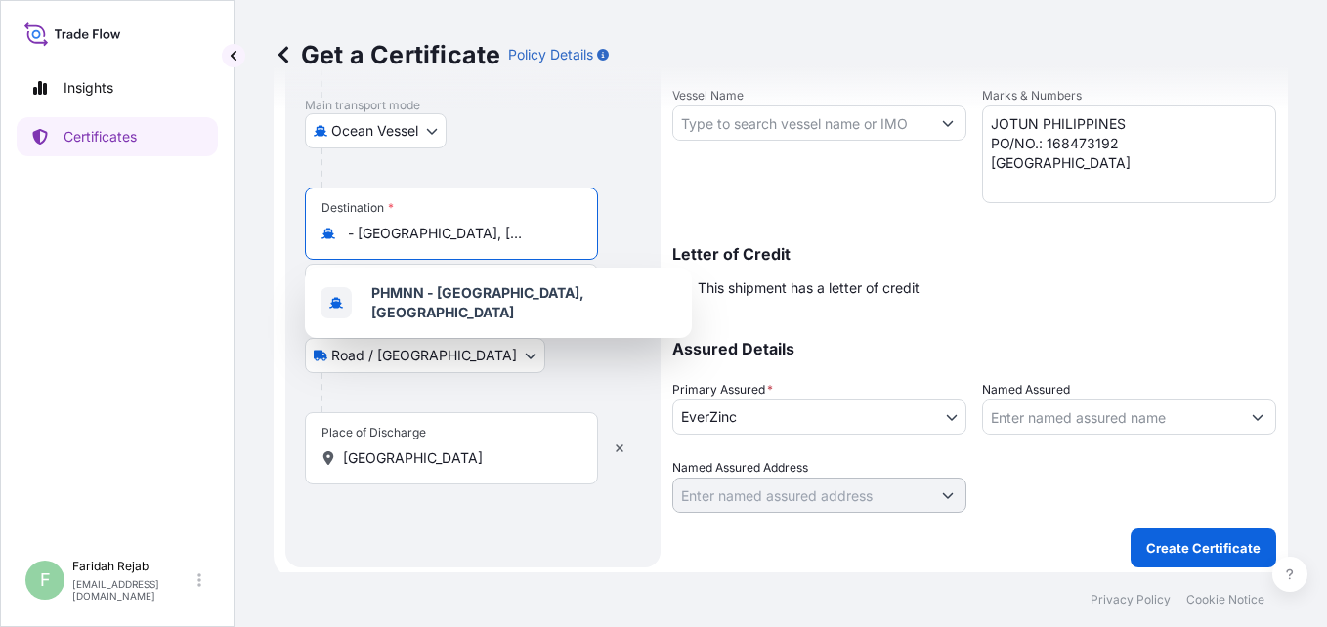
click at [436, 233] on input "PHMNN - [GEOGRAPHIC_DATA], [GEOGRAPHIC_DATA]" at bounding box center [458, 234] width 231 height 20
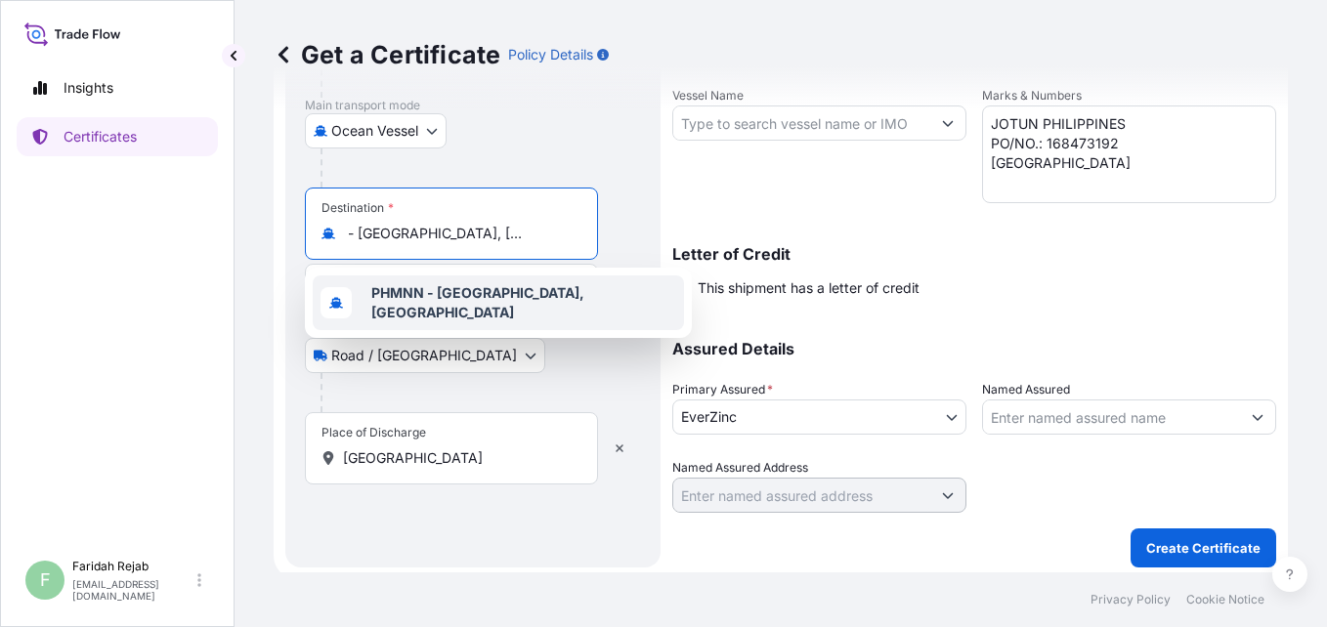
click at [436, 298] on b "PHMNN - [GEOGRAPHIC_DATA], [GEOGRAPHIC_DATA]" at bounding box center [477, 302] width 213 height 36
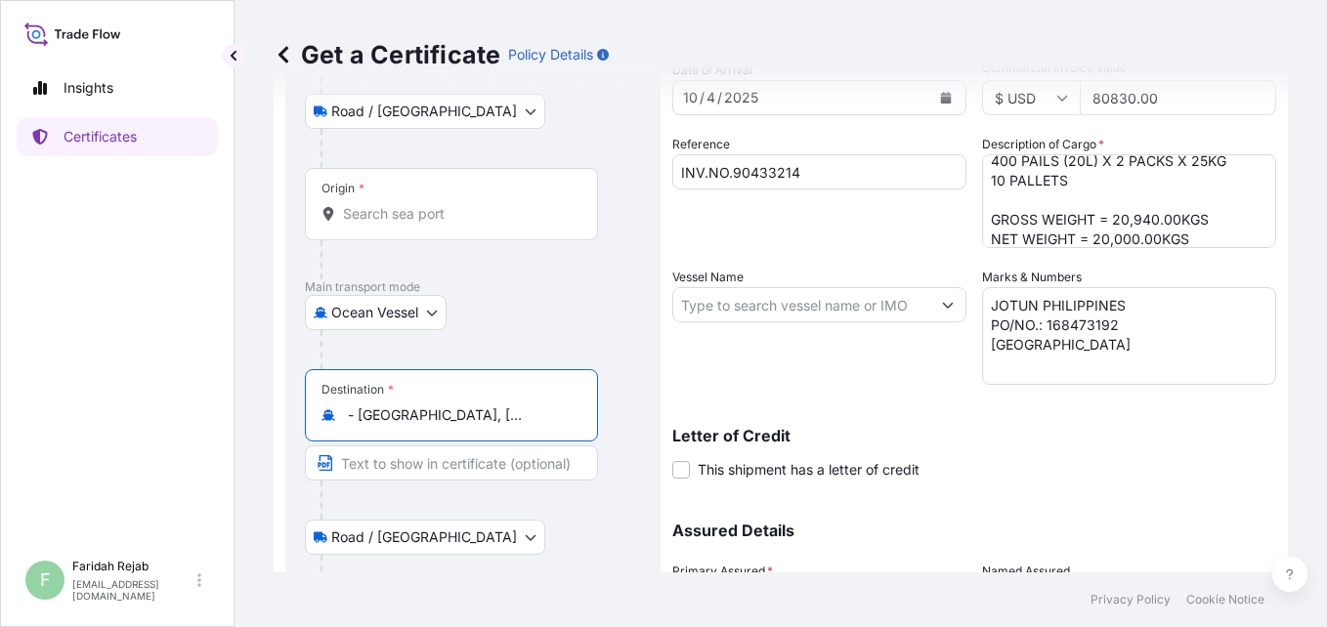
scroll to position [0, 0]
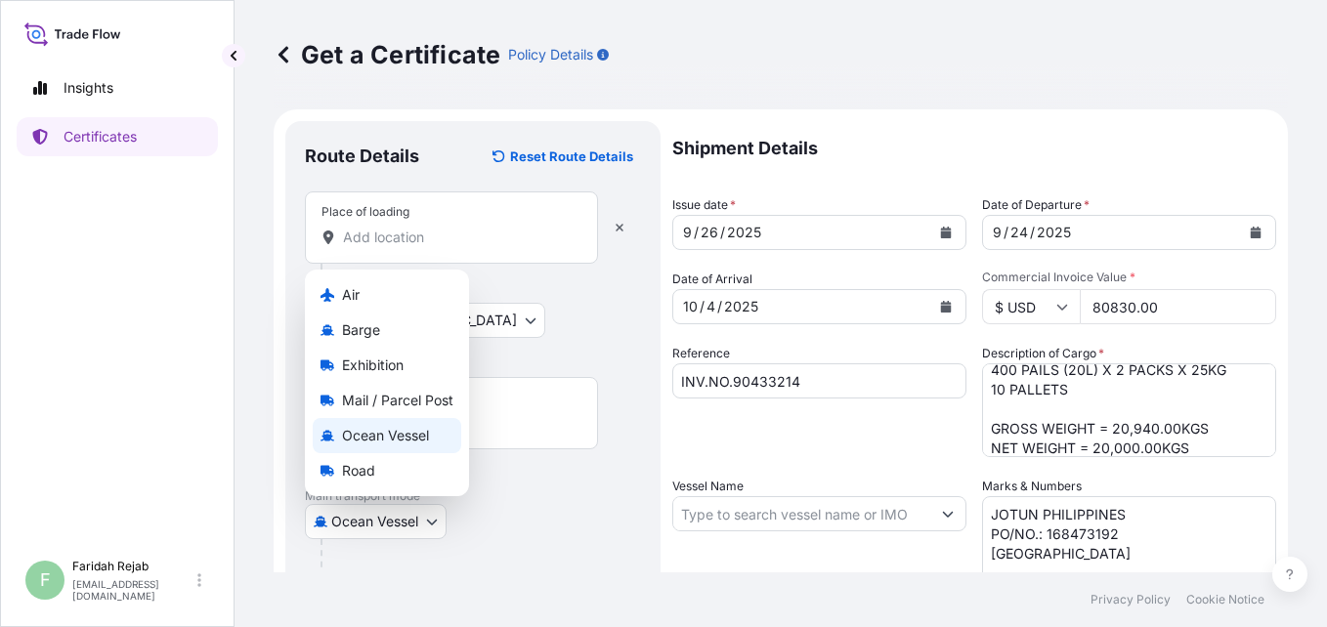
click at [441, 520] on body "Insights Certificates F [PERSON_NAME] [EMAIL_ADDRESS][DOMAIN_NAME] Get a Certif…" at bounding box center [663, 313] width 1327 height 627
click at [390, 429] on span "Ocean Vessel" at bounding box center [385, 436] width 87 height 20
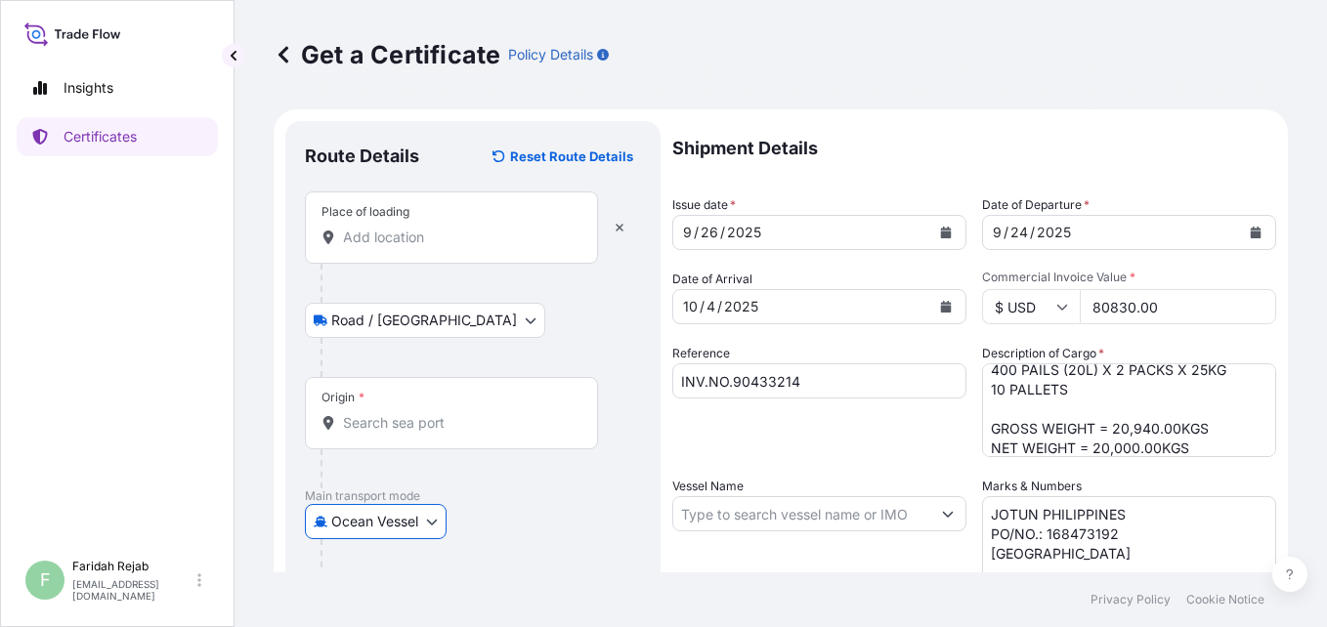
click at [467, 233] on input "Place of loading" at bounding box center [458, 238] width 231 height 20
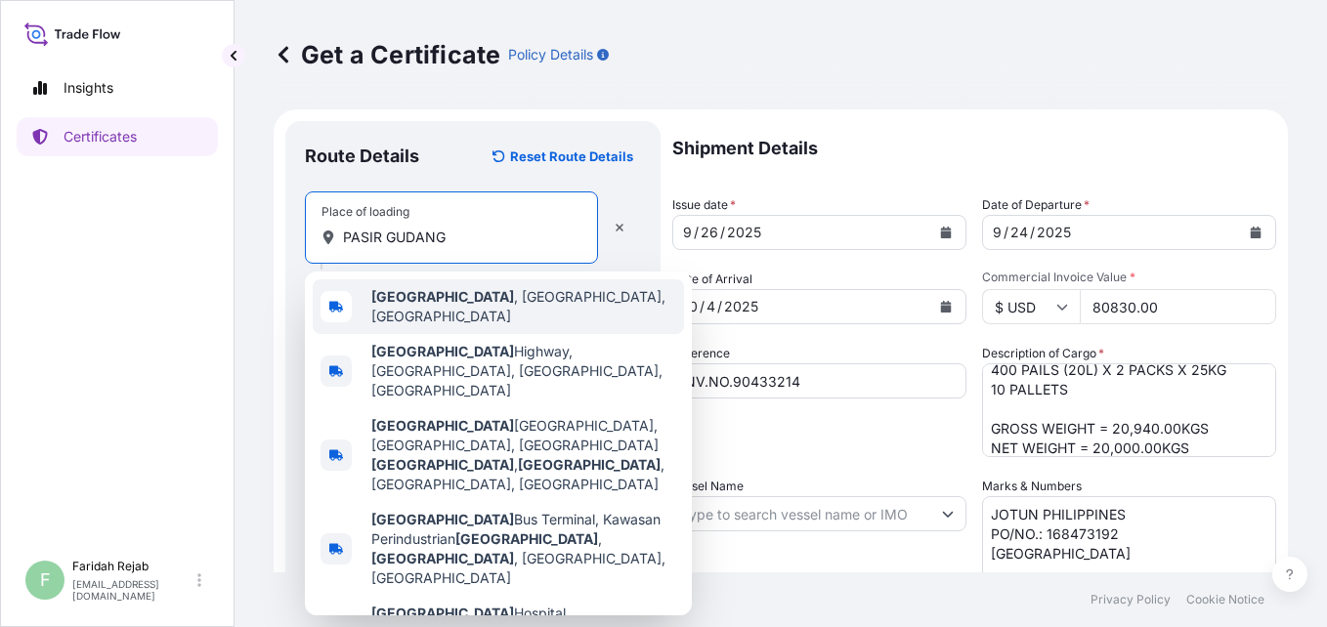
click at [449, 300] on b "[GEOGRAPHIC_DATA]" at bounding box center [442, 296] width 143 height 17
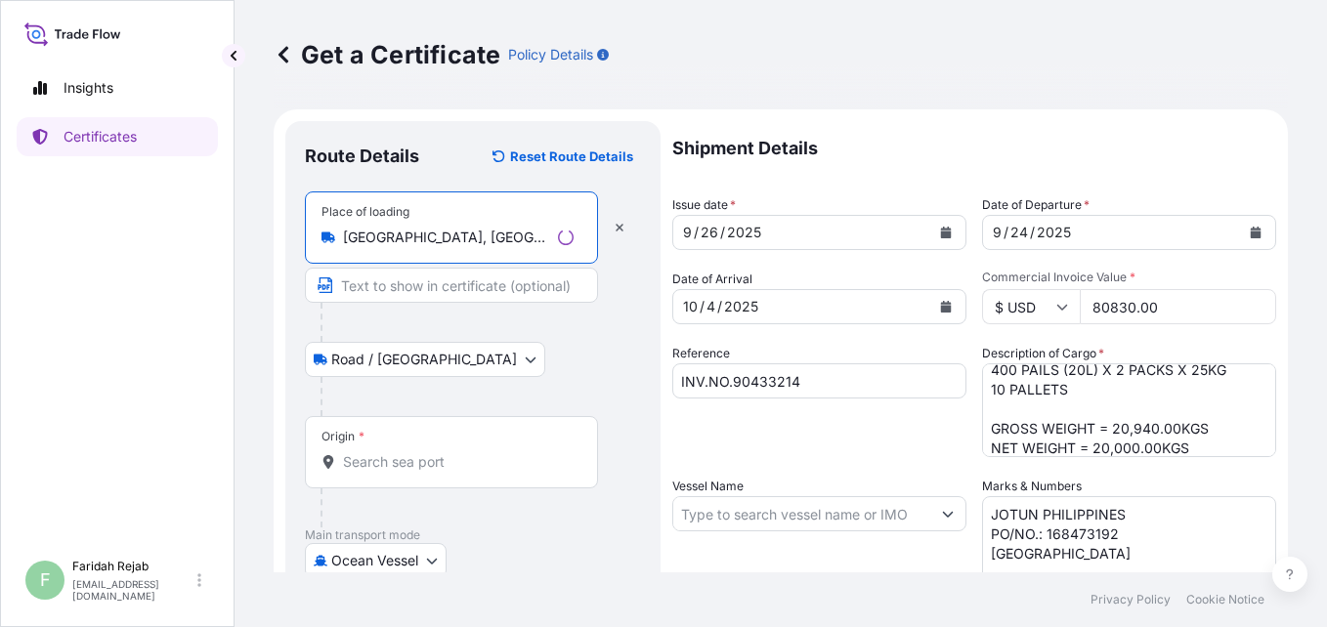
type input "[GEOGRAPHIC_DATA], [GEOGRAPHIC_DATA], [GEOGRAPHIC_DATA]"
click at [395, 454] on input "Origin *" at bounding box center [458, 462] width 231 height 20
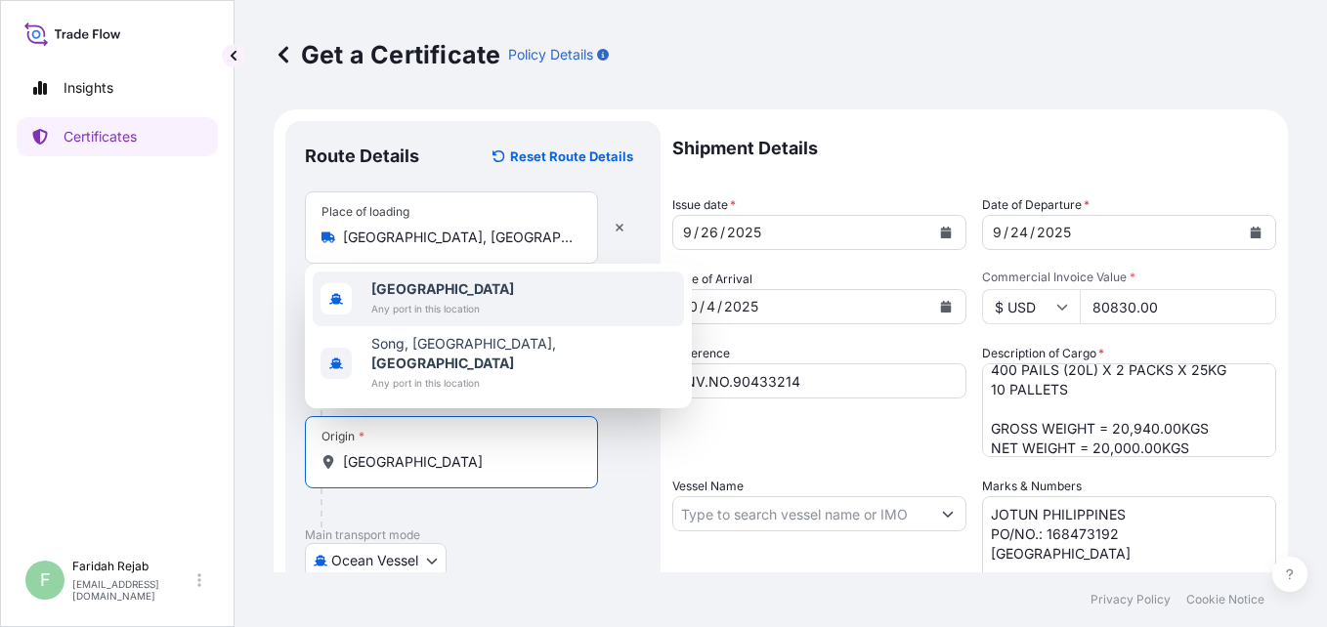
click at [402, 297] on b "[GEOGRAPHIC_DATA]" at bounding box center [442, 288] width 143 height 17
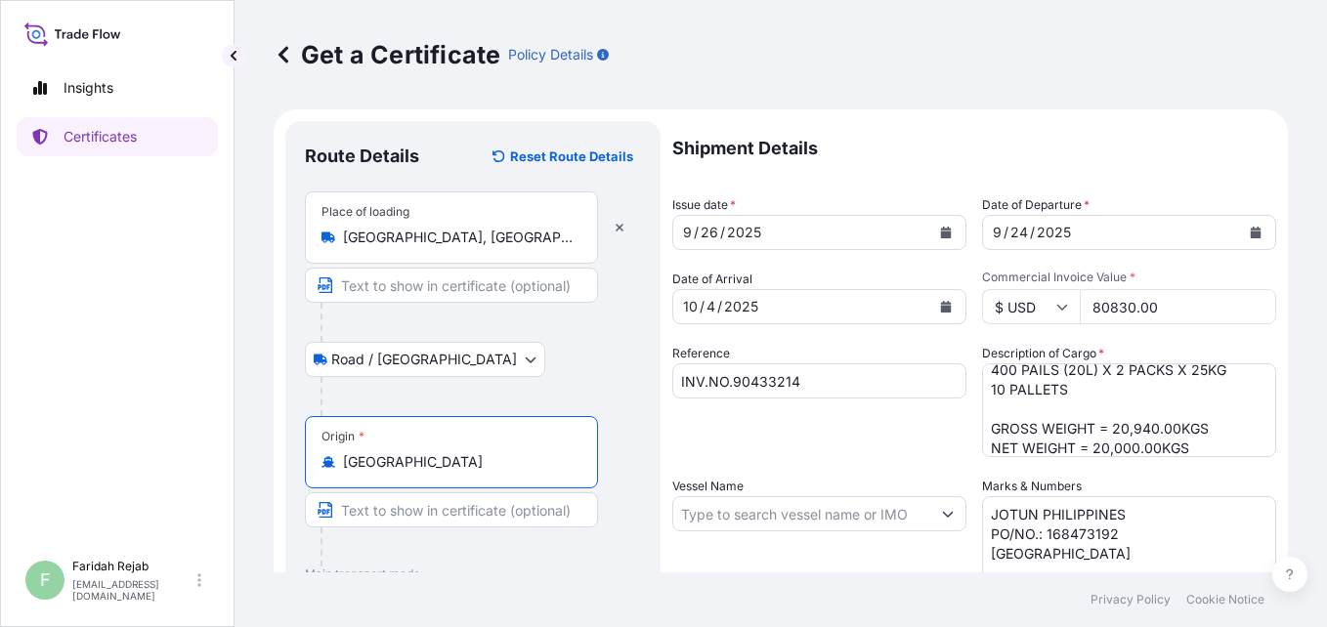
scroll to position [398, 0]
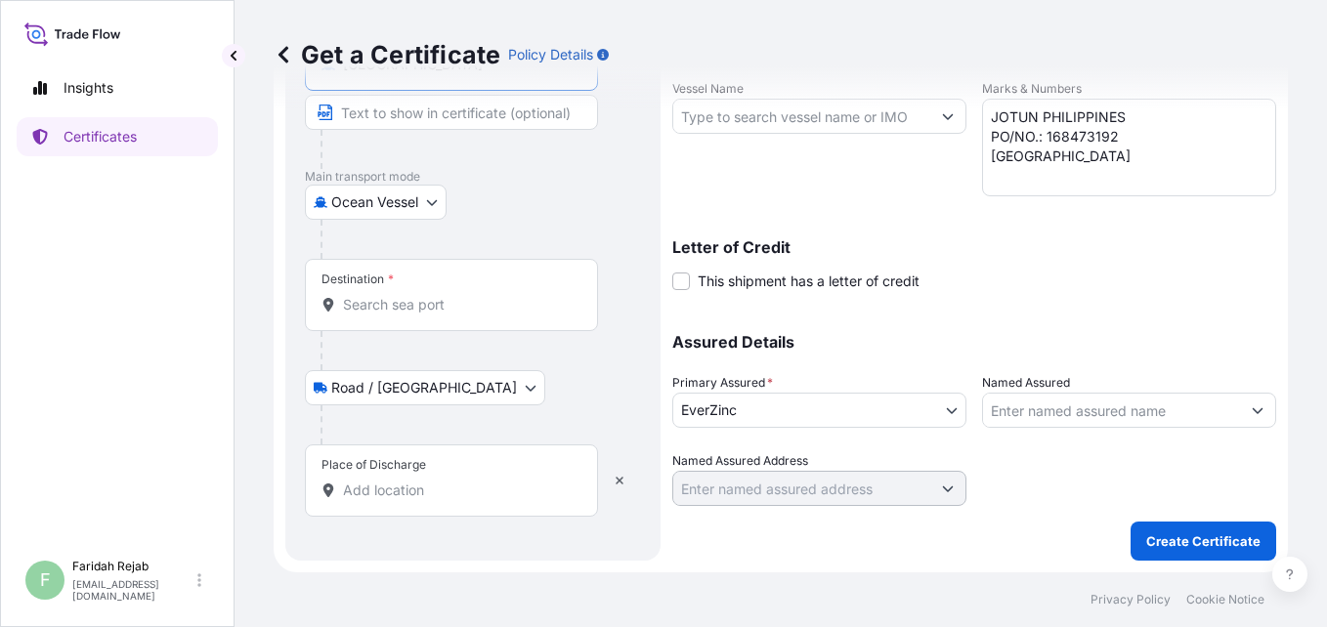
type input "[GEOGRAPHIC_DATA]"
click at [422, 315] on div "Destination *" at bounding box center [451, 295] width 293 height 72
click at [422, 315] on input "Destination *" at bounding box center [458, 305] width 231 height 20
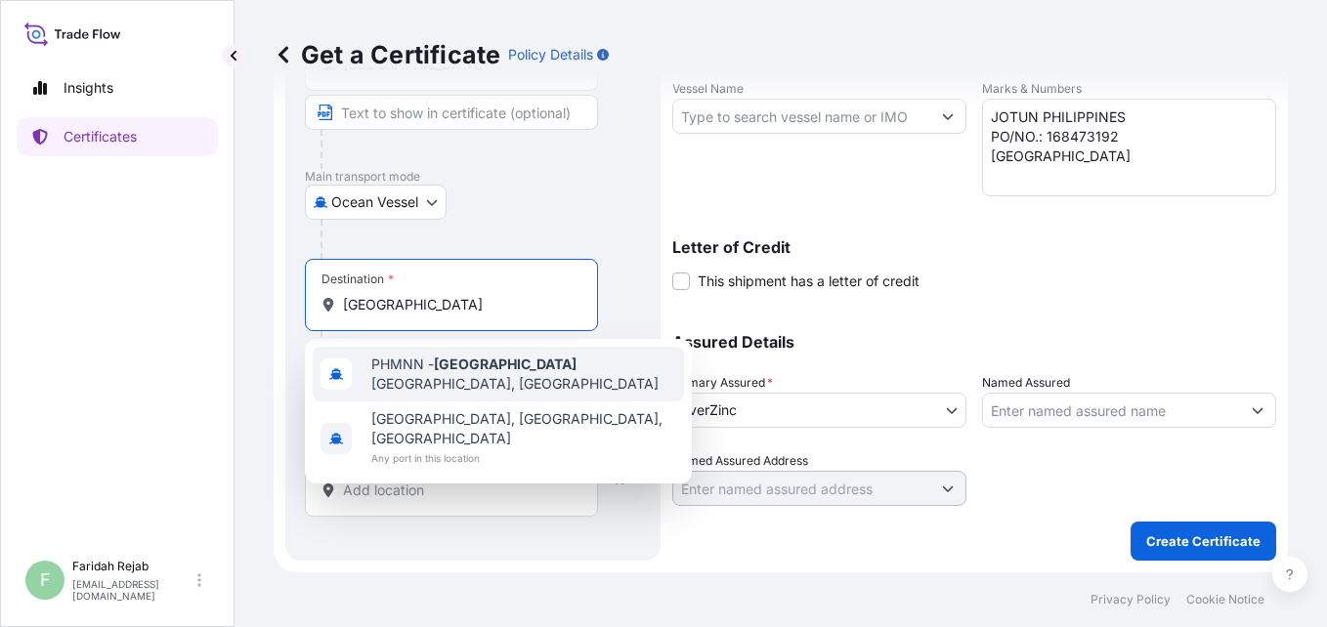
click at [416, 349] on div "PHMNN - [GEOGRAPHIC_DATA], [GEOGRAPHIC_DATA]" at bounding box center [498, 374] width 371 height 55
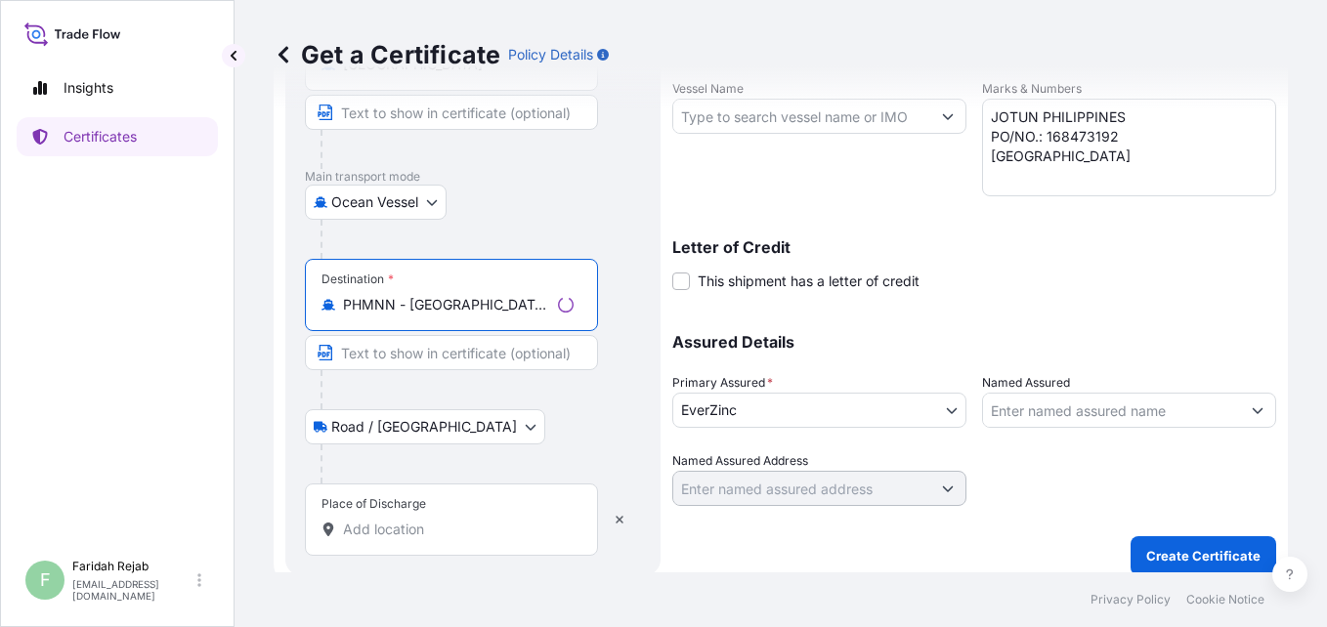
type input "PHMNN - [GEOGRAPHIC_DATA], [GEOGRAPHIC_DATA]"
click at [408, 531] on input "Place of Discharge" at bounding box center [458, 530] width 231 height 20
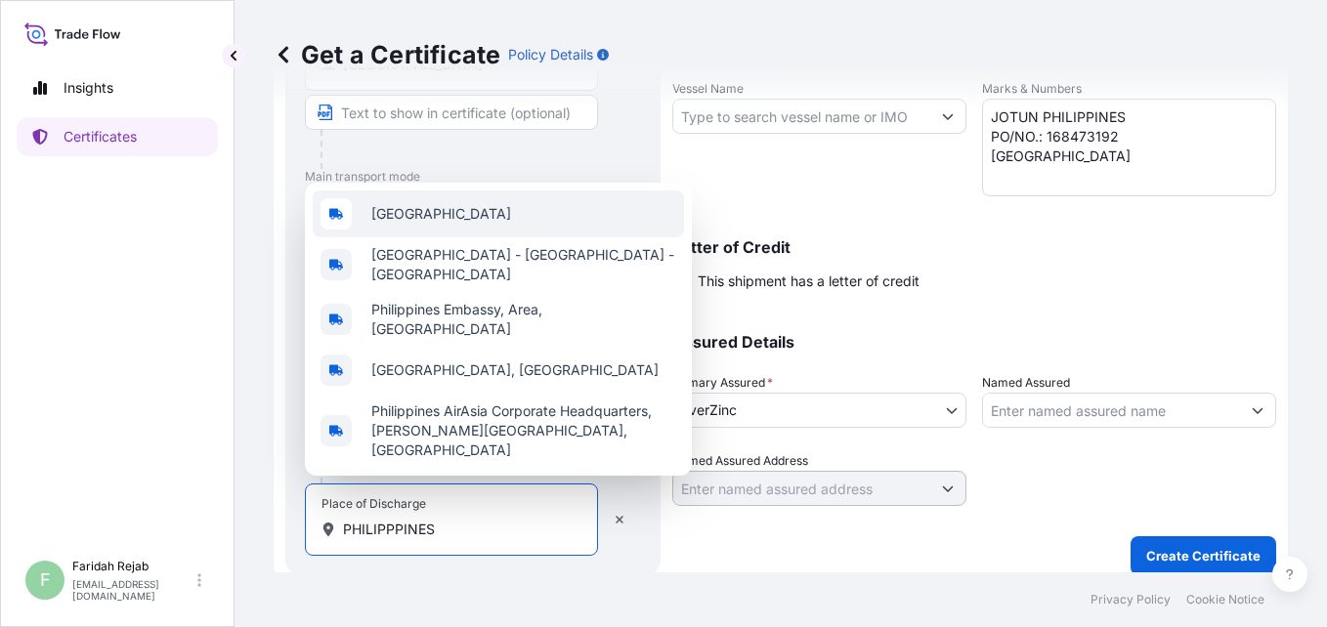
click at [421, 224] on span "[GEOGRAPHIC_DATA]" at bounding box center [441, 214] width 140 height 20
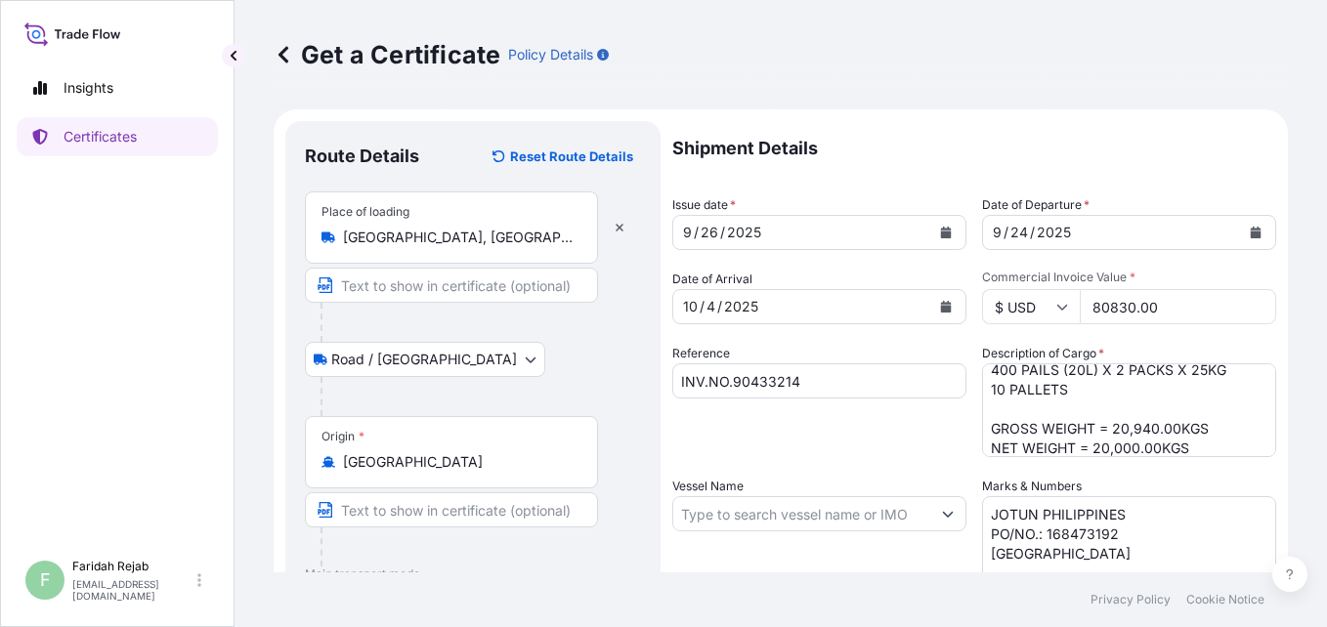
scroll to position [451, 0]
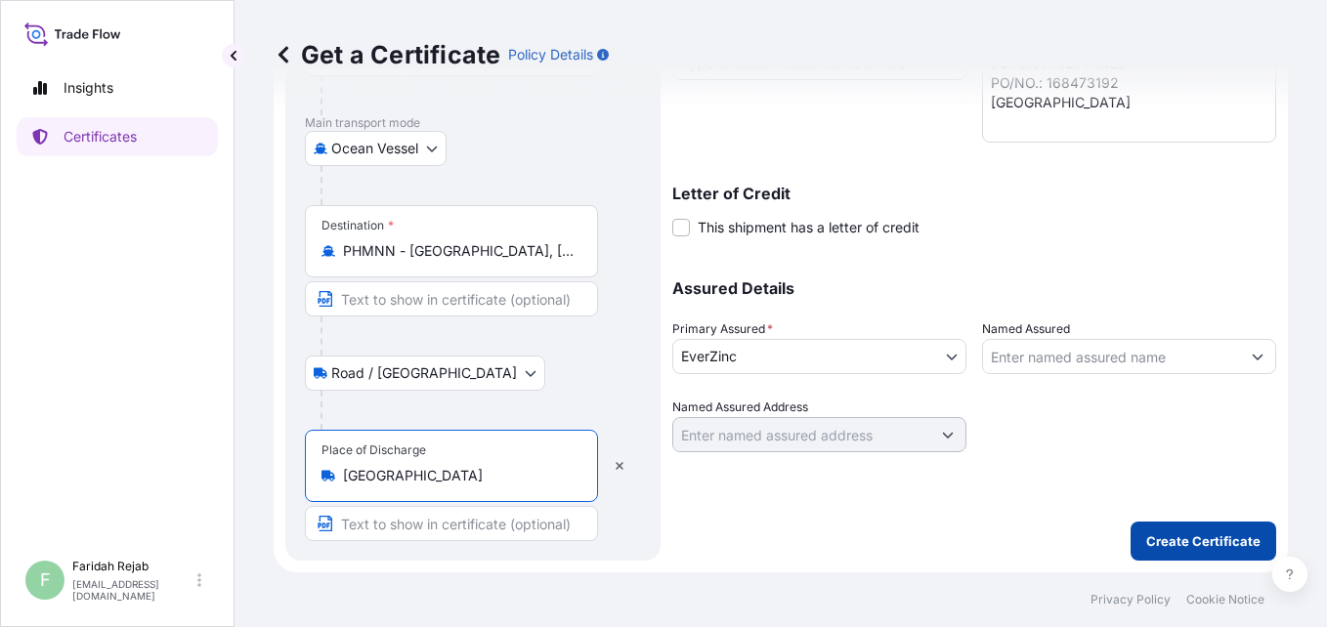
type input "[GEOGRAPHIC_DATA]"
click at [1175, 549] on p "Create Certificate" at bounding box center [1203, 541] width 114 height 20
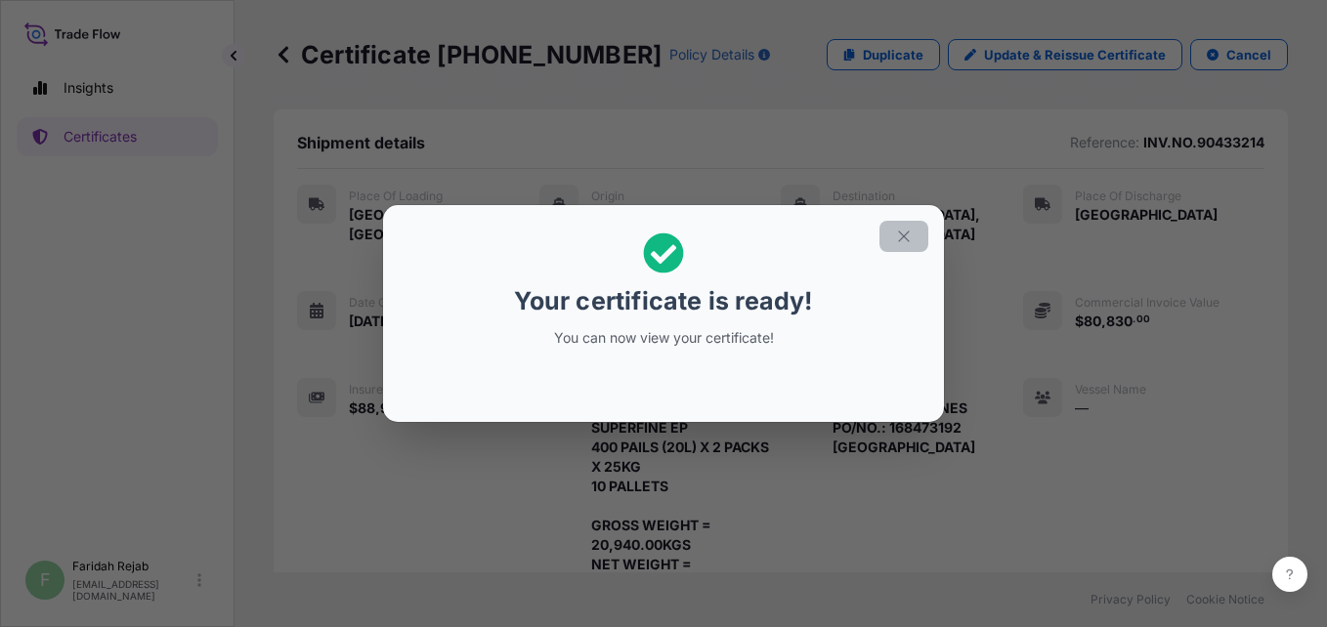
click at [900, 236] on icon "button" at bounding box center [904, 237] width 18 height 18
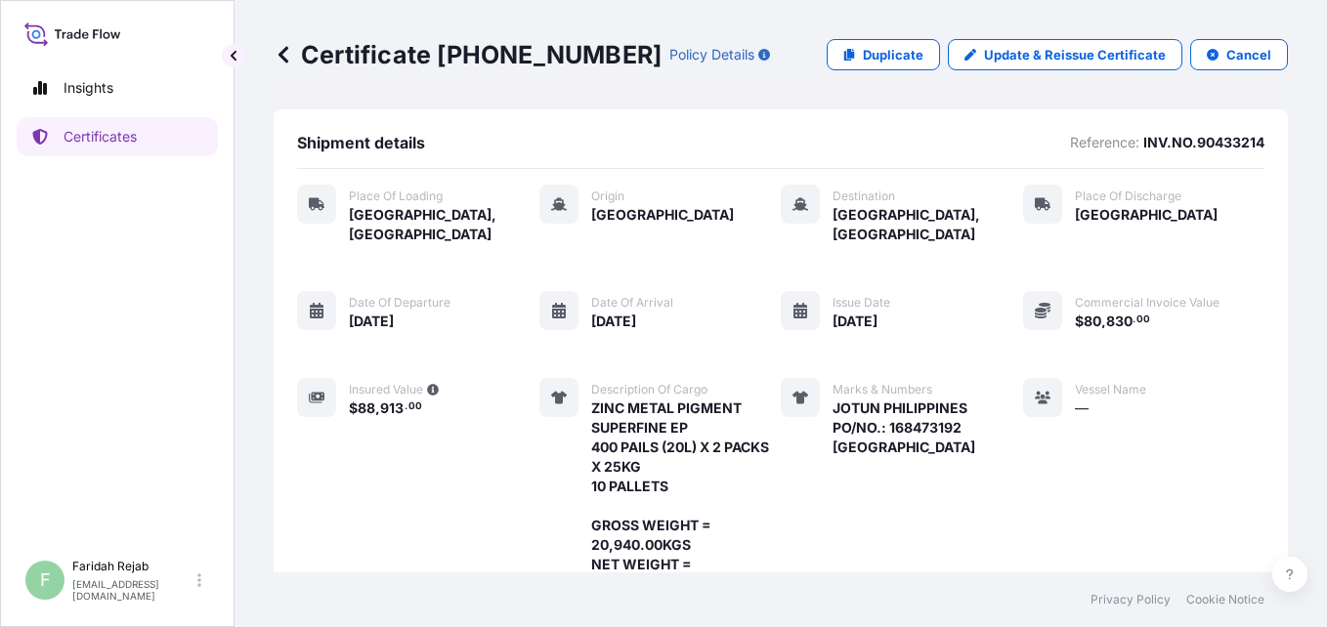
scroll to position [413, 0]
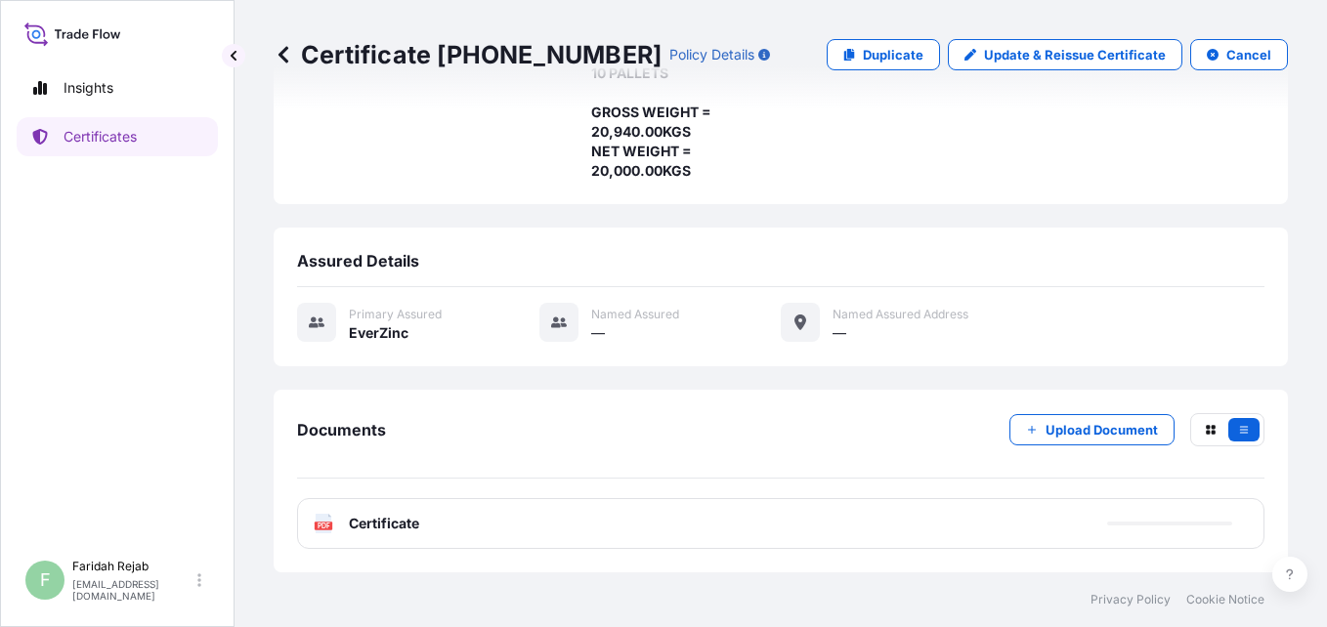
click at [338, 530] on div "PDF Certificate" at bounding box center [367, 524] width 106 height 20
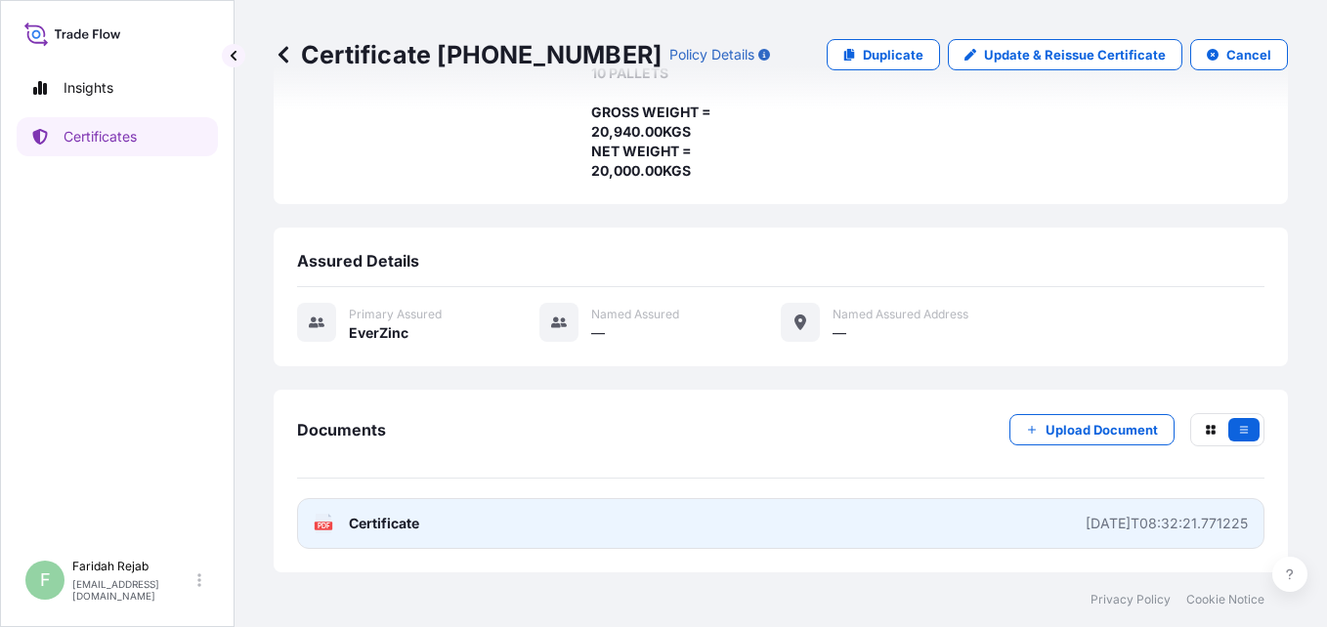
click at [329, 524] on text "PDF" at bounding box center [323, 526] width 13 height 7
